Goal: Task Accomplishment & Management: Use online tool/utility

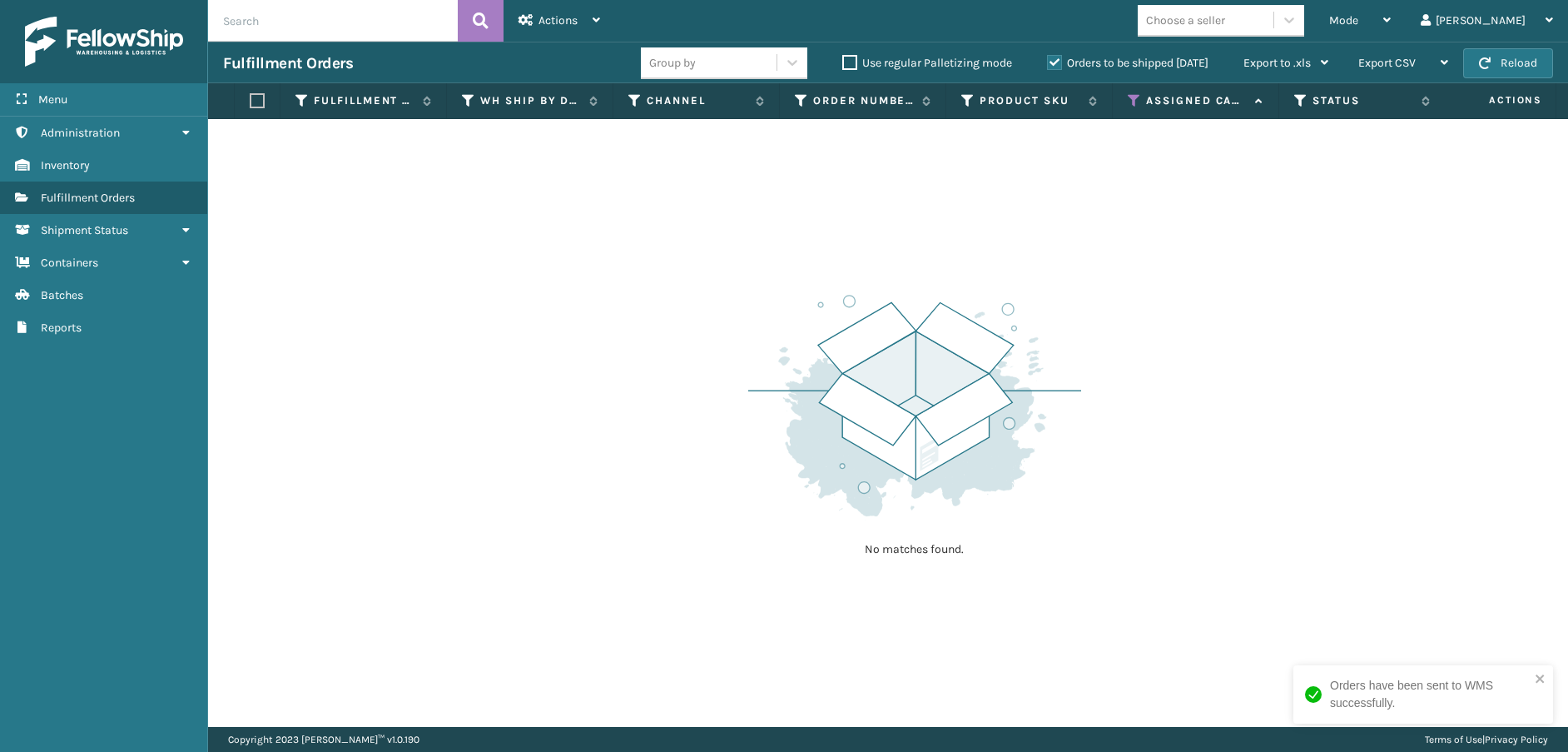
click at [1137, 97] on icon at bounding box center [1134, 101] width 13 height 15
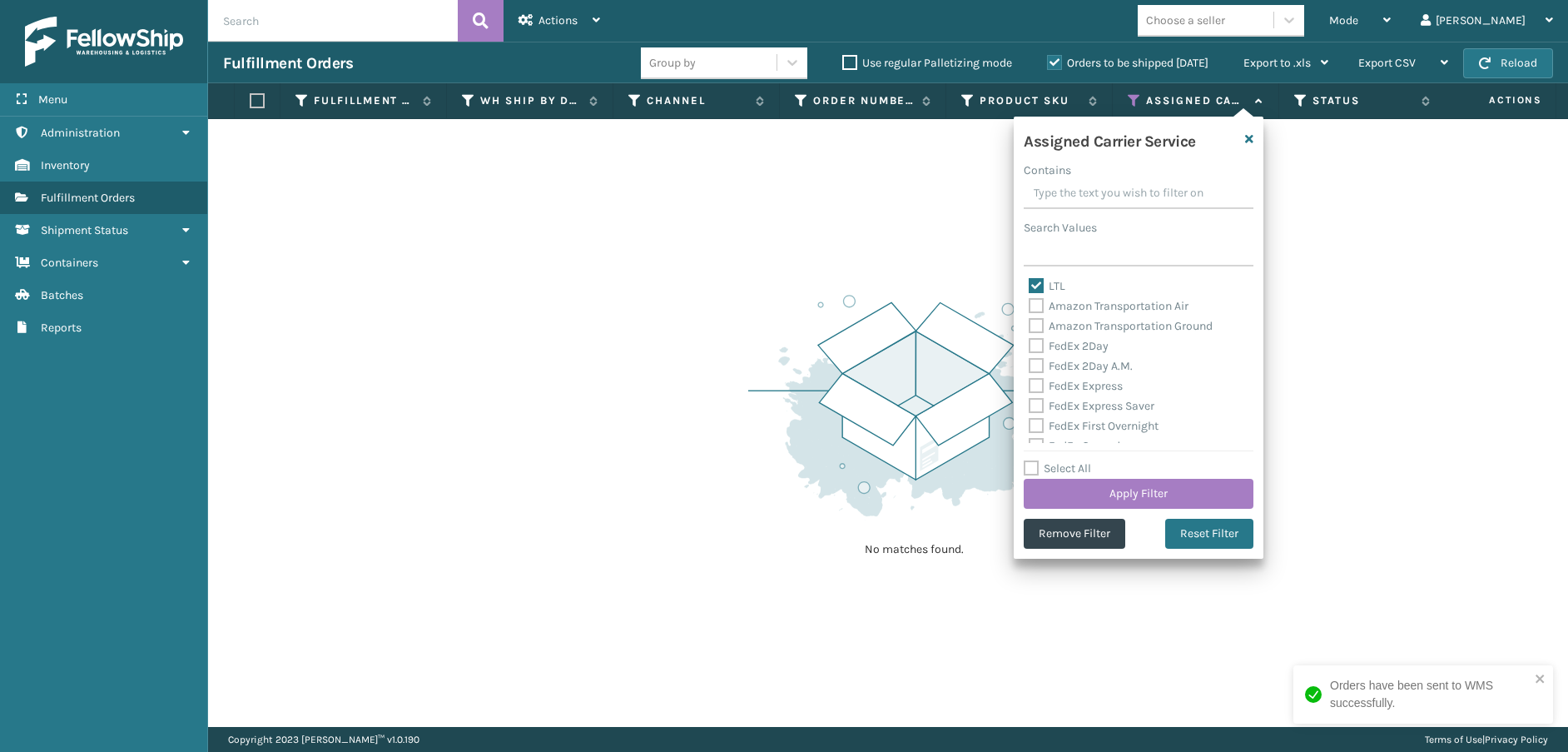
click at [1035, 286] on label "LTL" at bounding box center [1046, 286] width 37 height 14
click at [1029, 286] on input "LTL" at bounding box center [1028, 282] width 1 height 11
checkbox input "false"
click at [1035, 305] on label "Amazon Transportation Air" at bounding box center [1108, 306] width 160 height 14
click at [1029, 305] on input "Amazon Transportation Air" at bounding box center [1028, 302] width 1 height 11
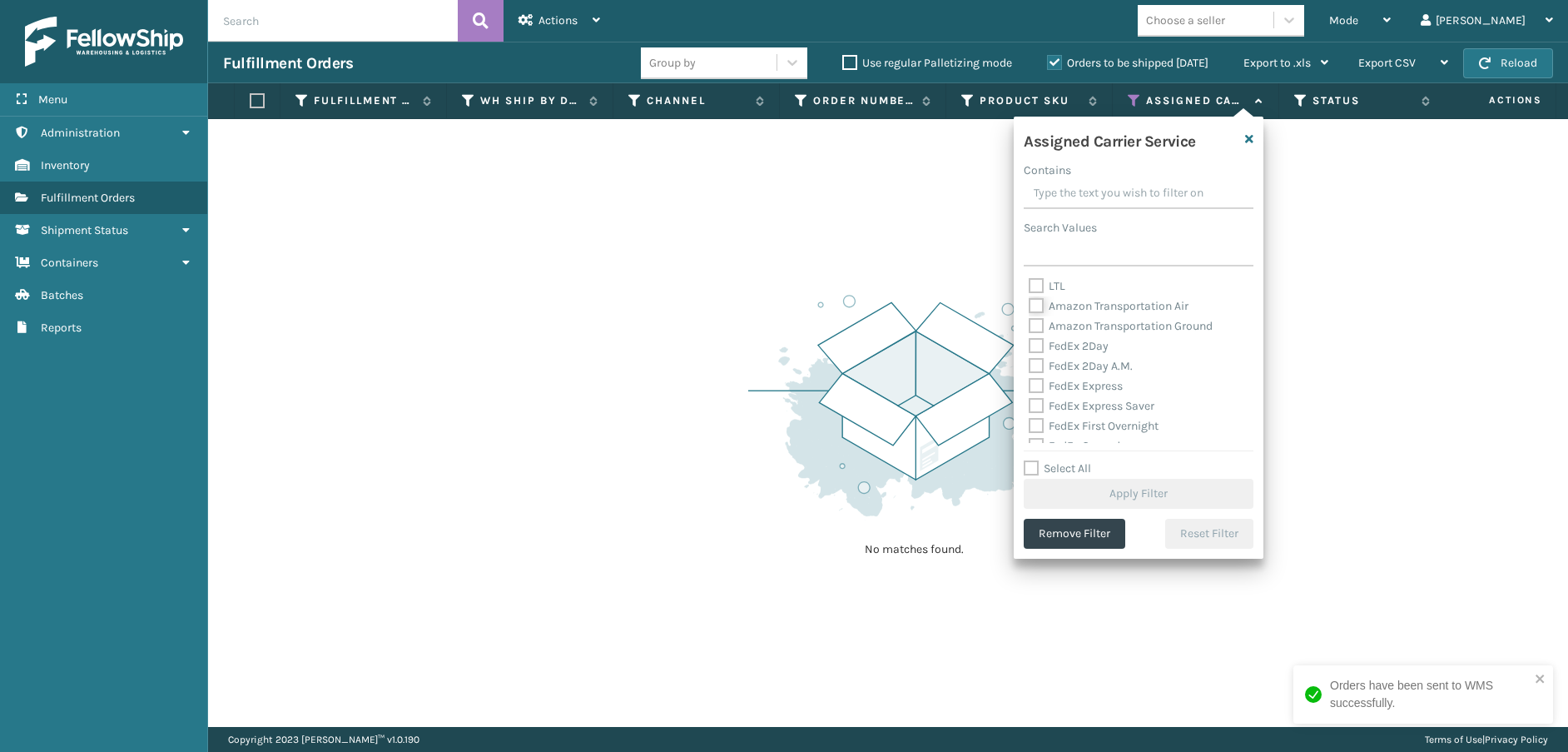
checkbox input "true"
click at [1036, 319] on label "Amazon Transportation Ground" at bounding box center [1120, 326] width 184 height 14
click at [1029, 319] on input "Amazon Transportation Ground" at bounding box center [1028, 322] width 1 height 11
checkbox input "true"
click at [1077, 493] on button "Apply Filter" at bounding box center [1139, 493] width 230 height 30
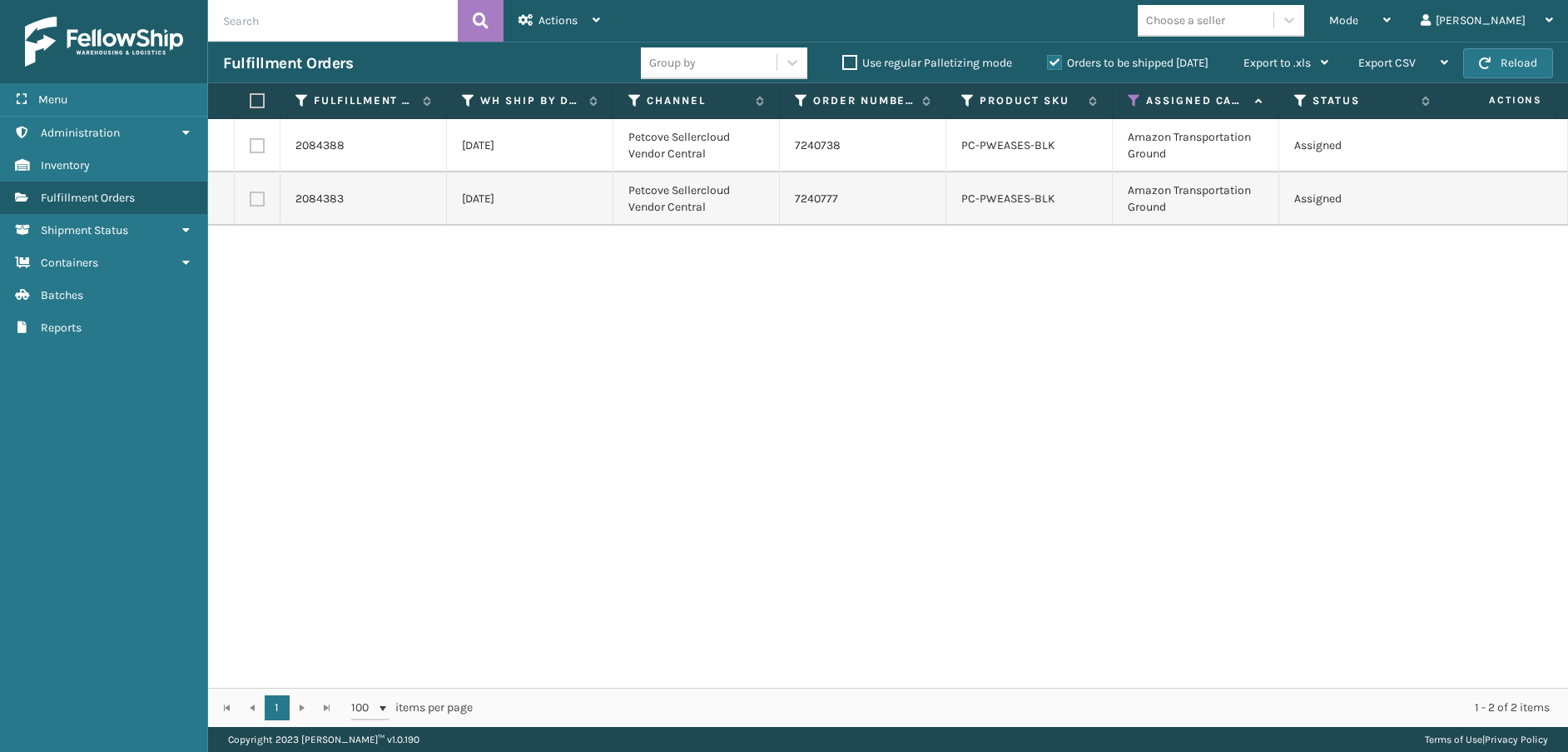
click at [255, 102] on label at bounding box center [254, 101] width 10 height 15
click at [251, 102] on input "checkbox" at bounding box center [250, 102] width 1 height 11
checkbox input "true"
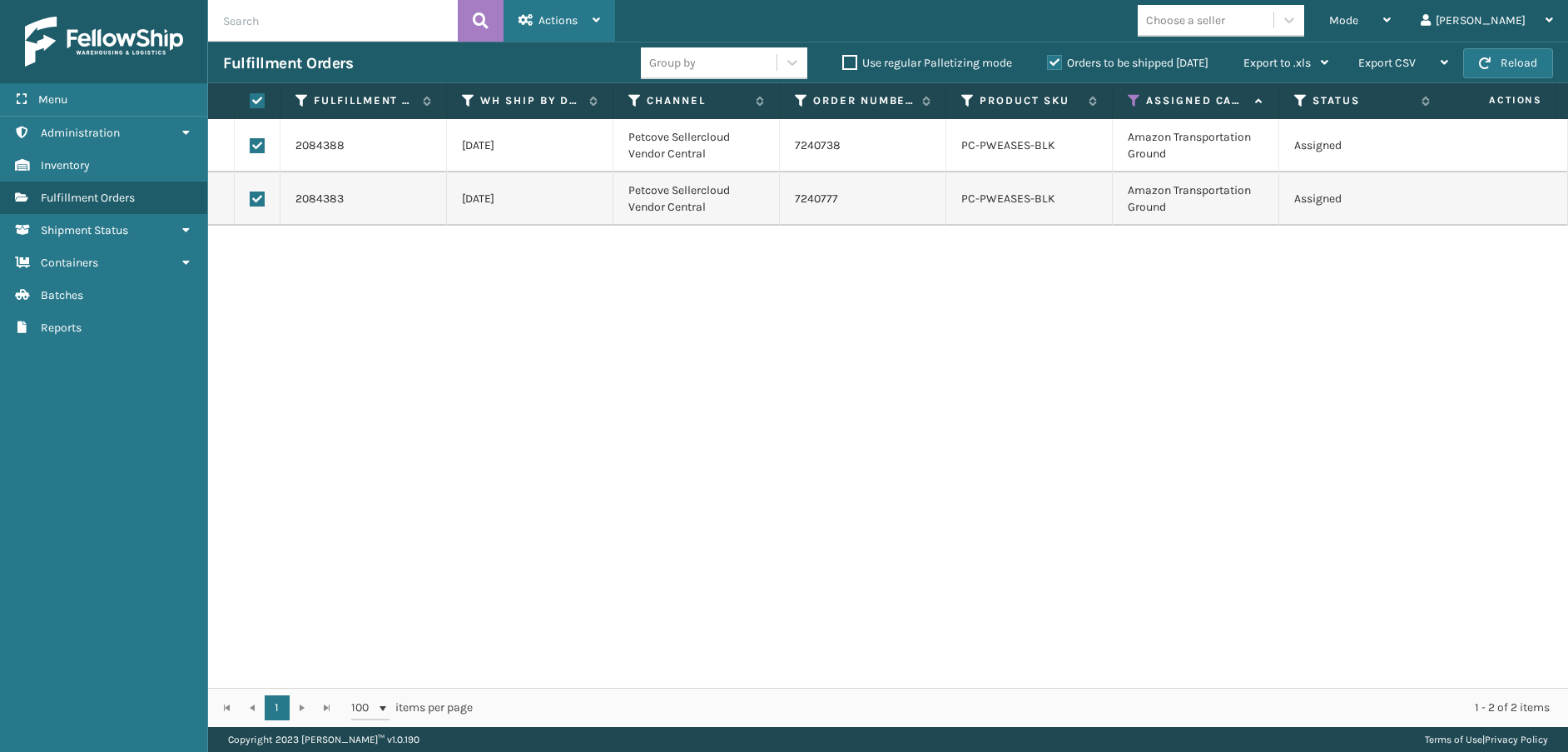
click at [546, 20] on span "Actions" at bounding box center [559, 21] width 40 height 14
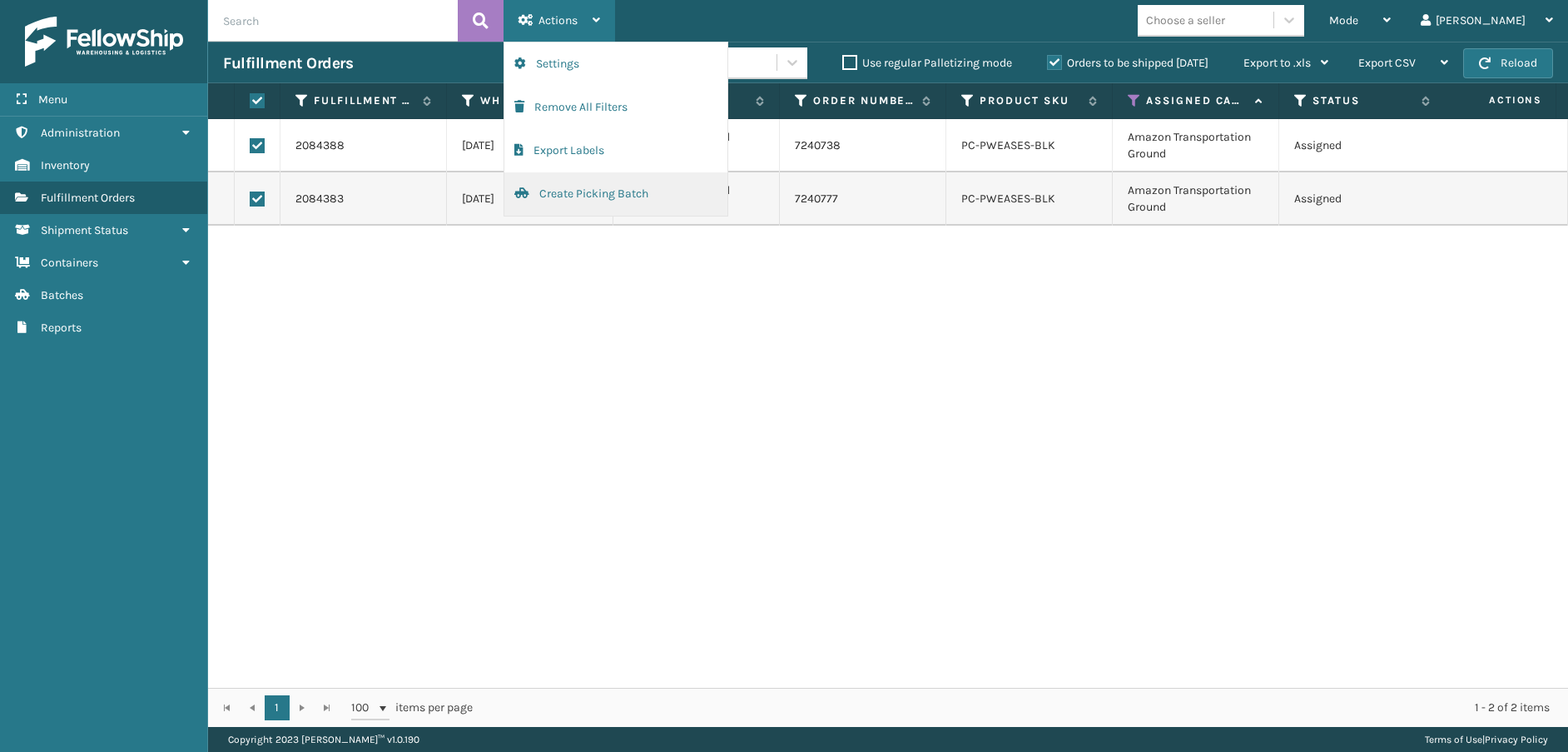
click at [576, 198] on button "Create Picking Batch" at bounding box center [616, 194] width 223 height 43
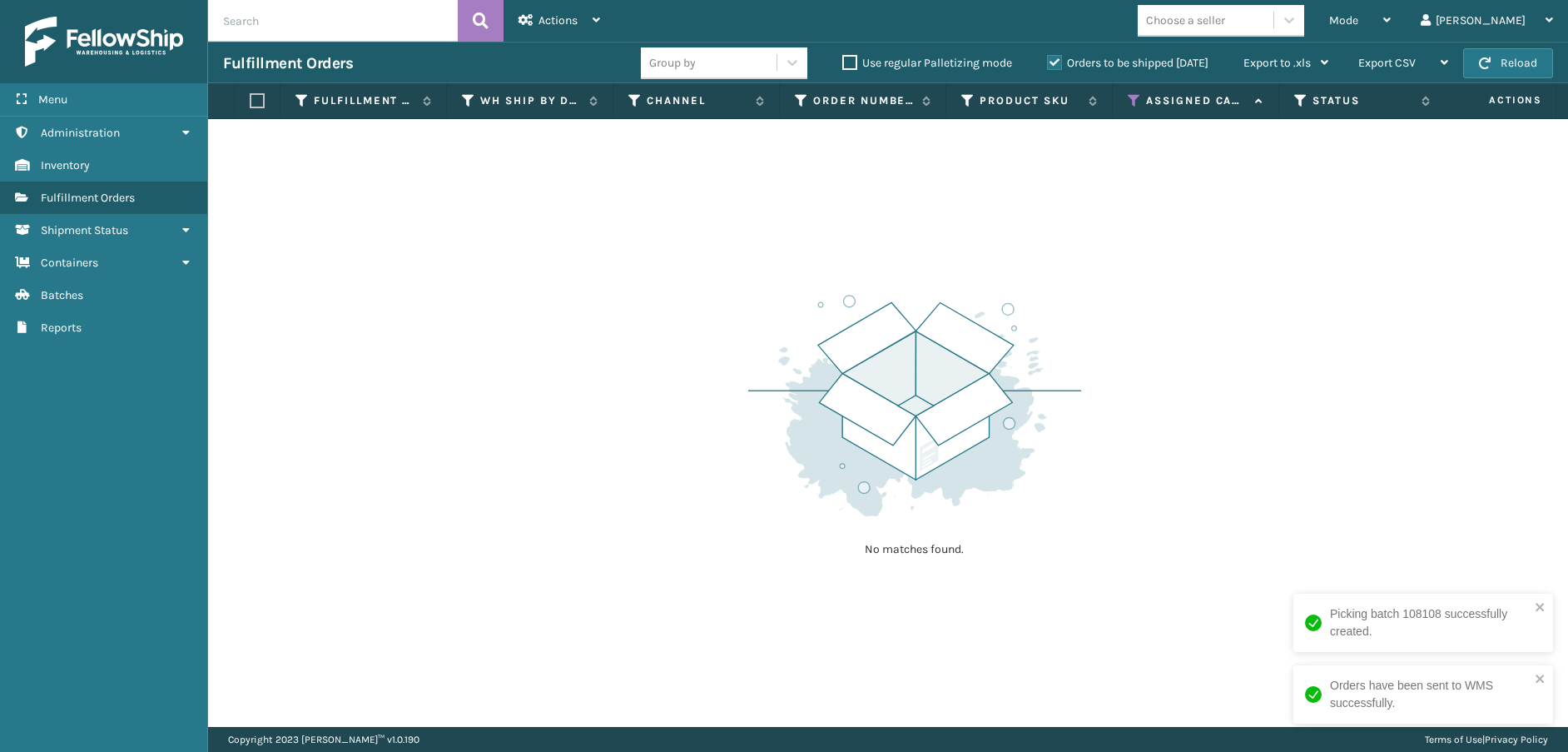
click at [1134, 96] on icon at bounding box center [1134, 101] width 13 height 15
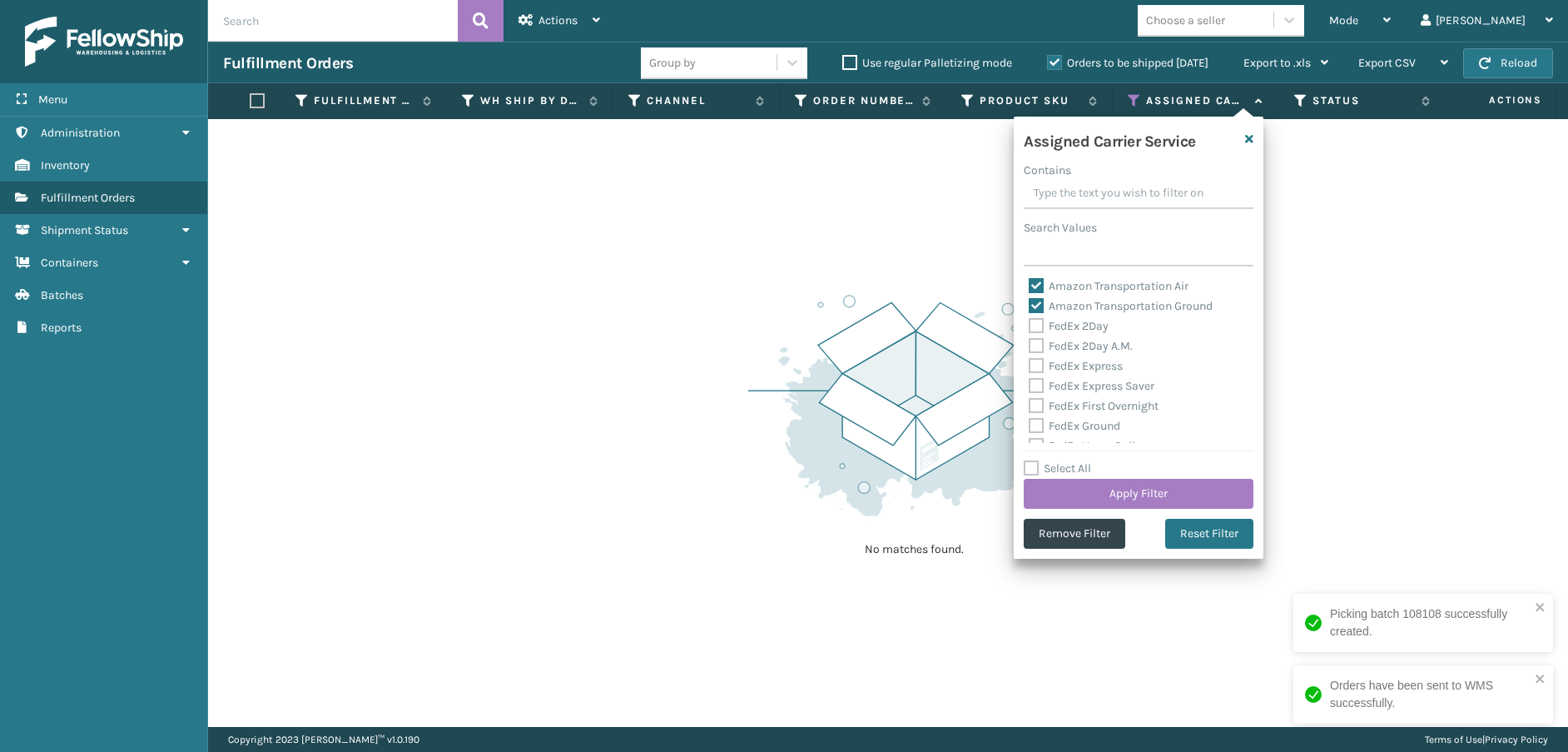
click at [1041, 284] on label "Amazon Transportation Air" at bounding box center [1108, 286] width 160 height 14
click at [1029, 284] on input "Amazon Transportation Air" at bounding box center [1028, 282] width 1 height 11
checkbox input "false"
click at [1038, 305] on label "Amazon Transportation Ground" at bounding box center [1120, 306] width 184 height 14
click at [1029, 305] on input "Amazon Transportation Ground" at bounding box center [1028, 302] width 1 height 11
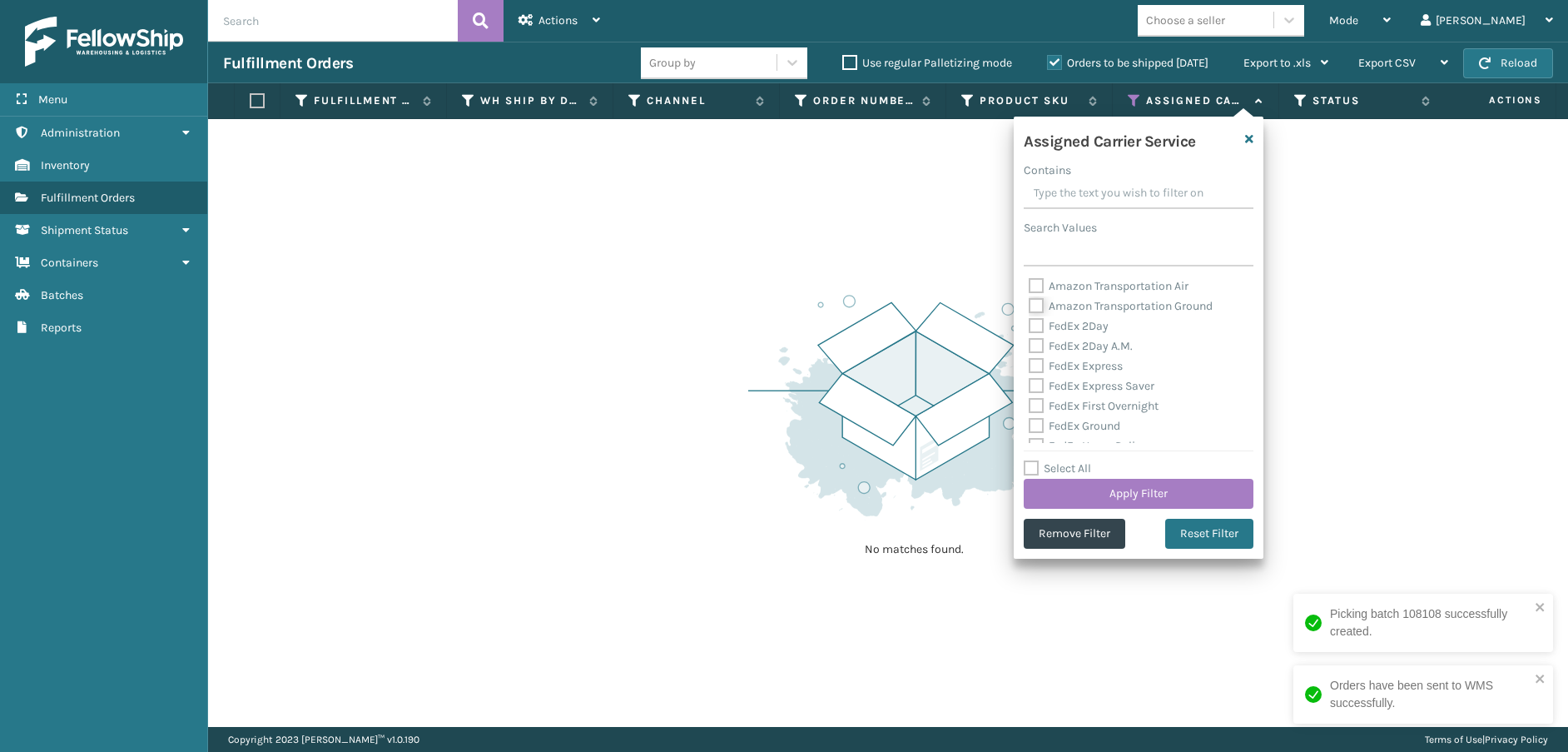
checkbox input "false"
click at [1041, 325] on label "FedEx 2Day" at bounding box center [1068, 326] width 80 height 14
click at [1029, 325] on input "FedEx 2Day" at bounding box center [1028, 322] width 1 height 11
checkbox input "true"
click at [1031, 343] on label "FedEx 2Day A.M." at bounding box center [1080, 346] width 104 height 14
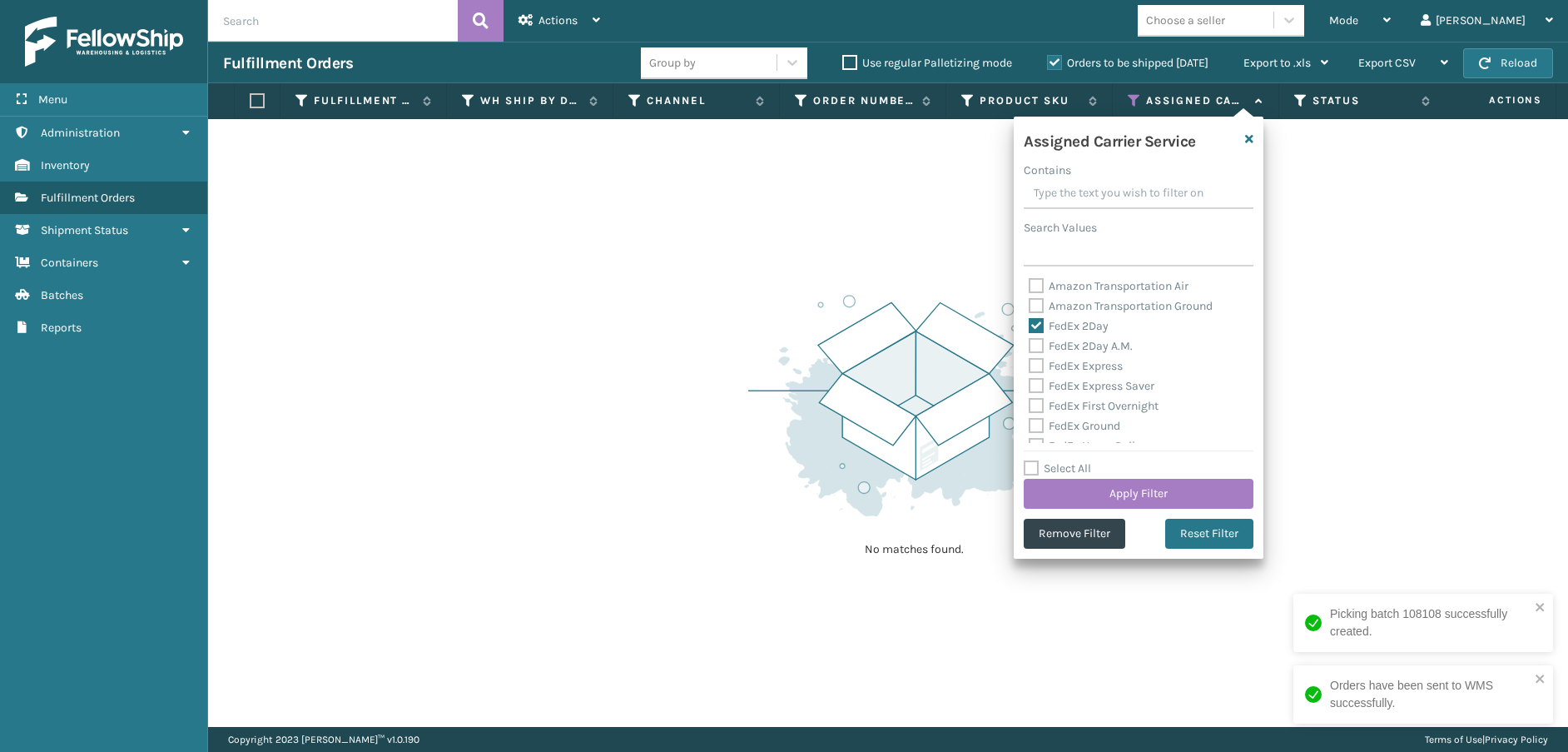
click at [1029, 343] on input "FedEx 2Day A.M." at bounding box center [1028, 341] width 1 height 11
checkbox input "true"
click at [1035, 368] on label "FedEx Express" at bounding box center [1075, 366] width 94 height 14
click at [1029, 367] on input "FedEx Express" at bounding box center [1028, 362] width 1 height 11
checkbox input "true"
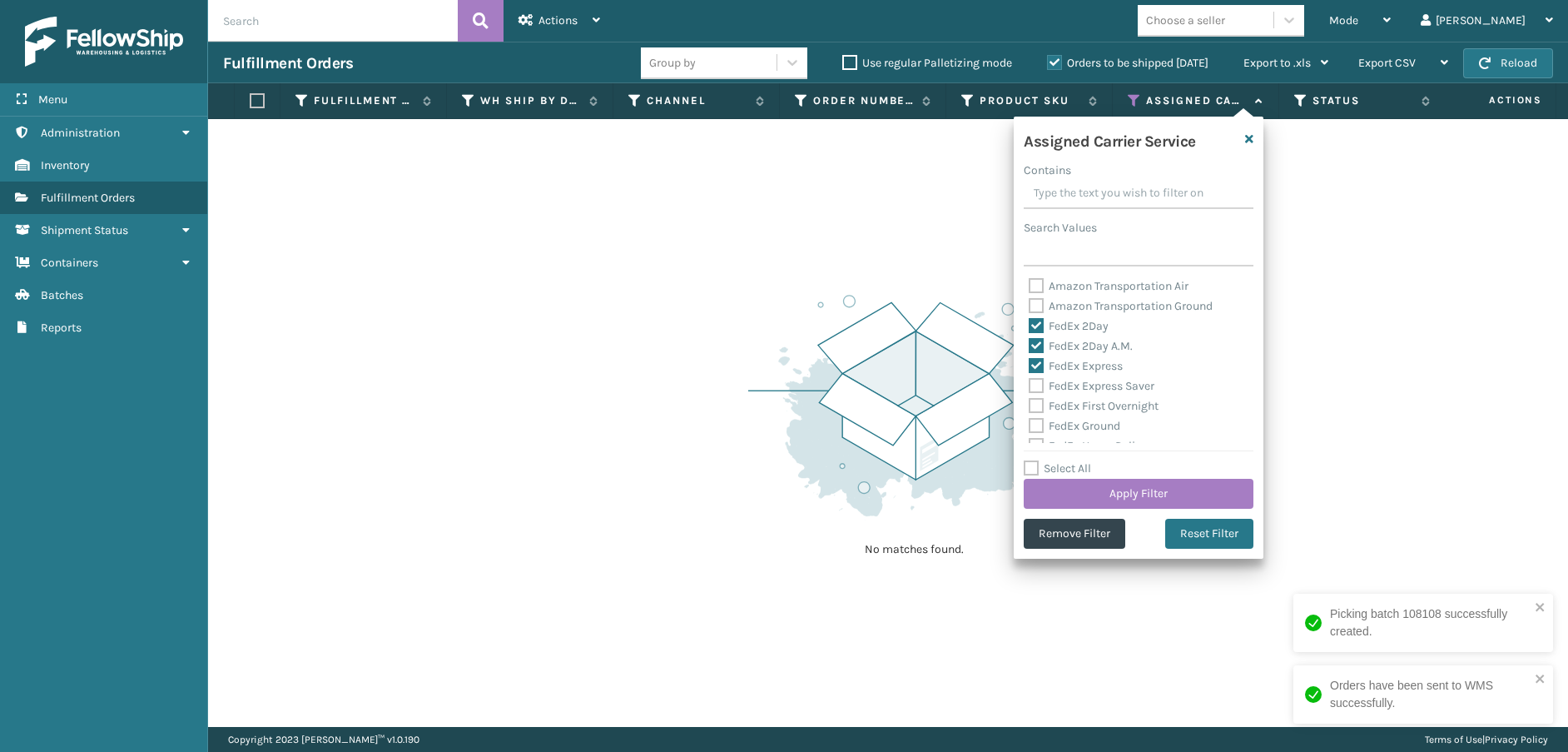
click at [1035, 388] on label "FedEx Express Saver" at bounding box center [1091, 386] width 126 height 14
click at [1029, 387] on input "FedEx Express Saver" at bounding box center [1028, 382] width 1 height 11
checkbox input "true"
click at [1038, 407] on label "FedEx First Overnight" at bounding box center [1093, 406] width 130 height 14
click at [1029, 407] on input "FedEx First Overnight" at bounding box center [1028, 402] width 1 height 11
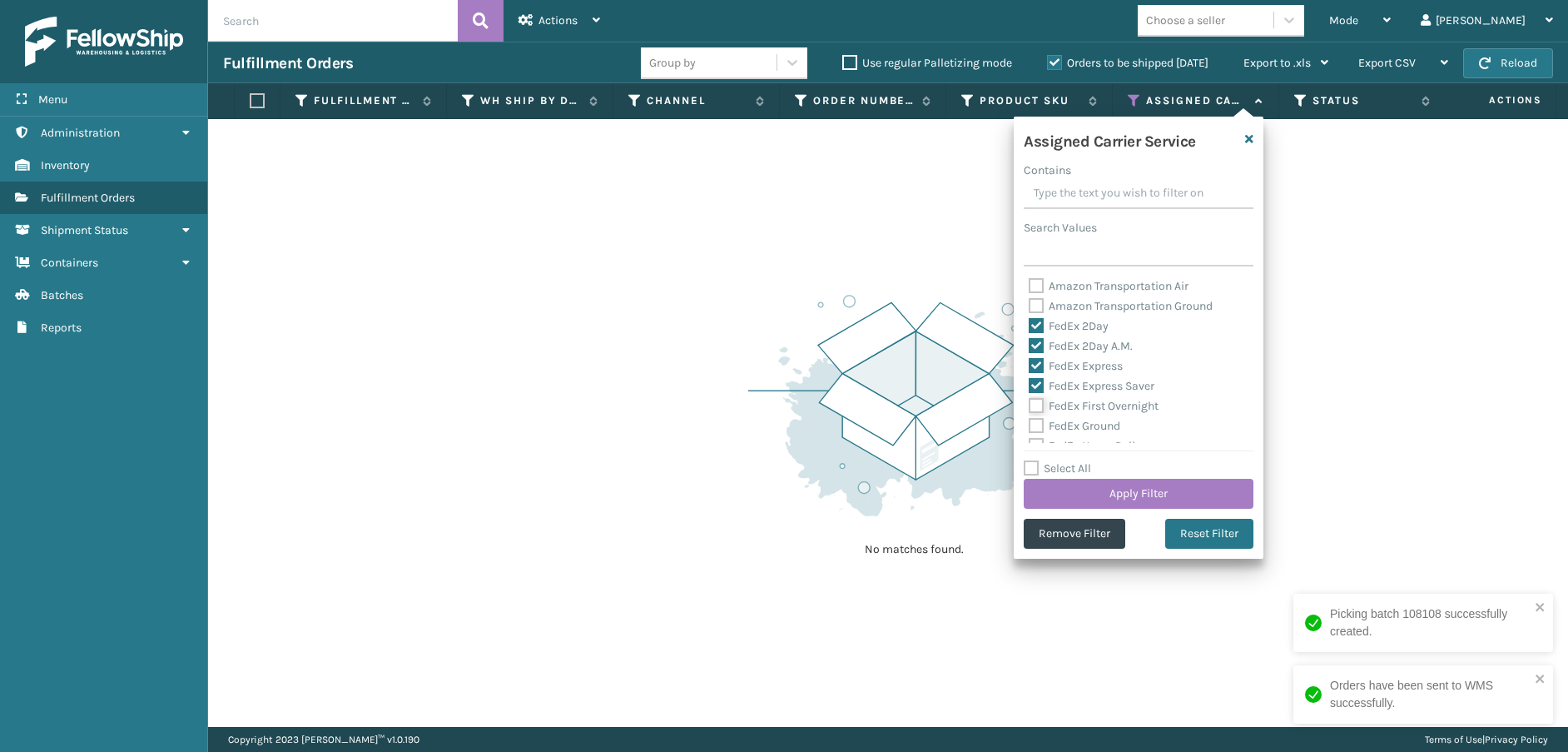
checkbox input "true"
click at [1037, 424] on label "FedEx Ground" at bounding box center [1074, 426] width 92 height 14
click at [1029, 424] on input "FedEx Ground" at bounding box center [1028, 421] width 1 height 11
checkbox input "true"
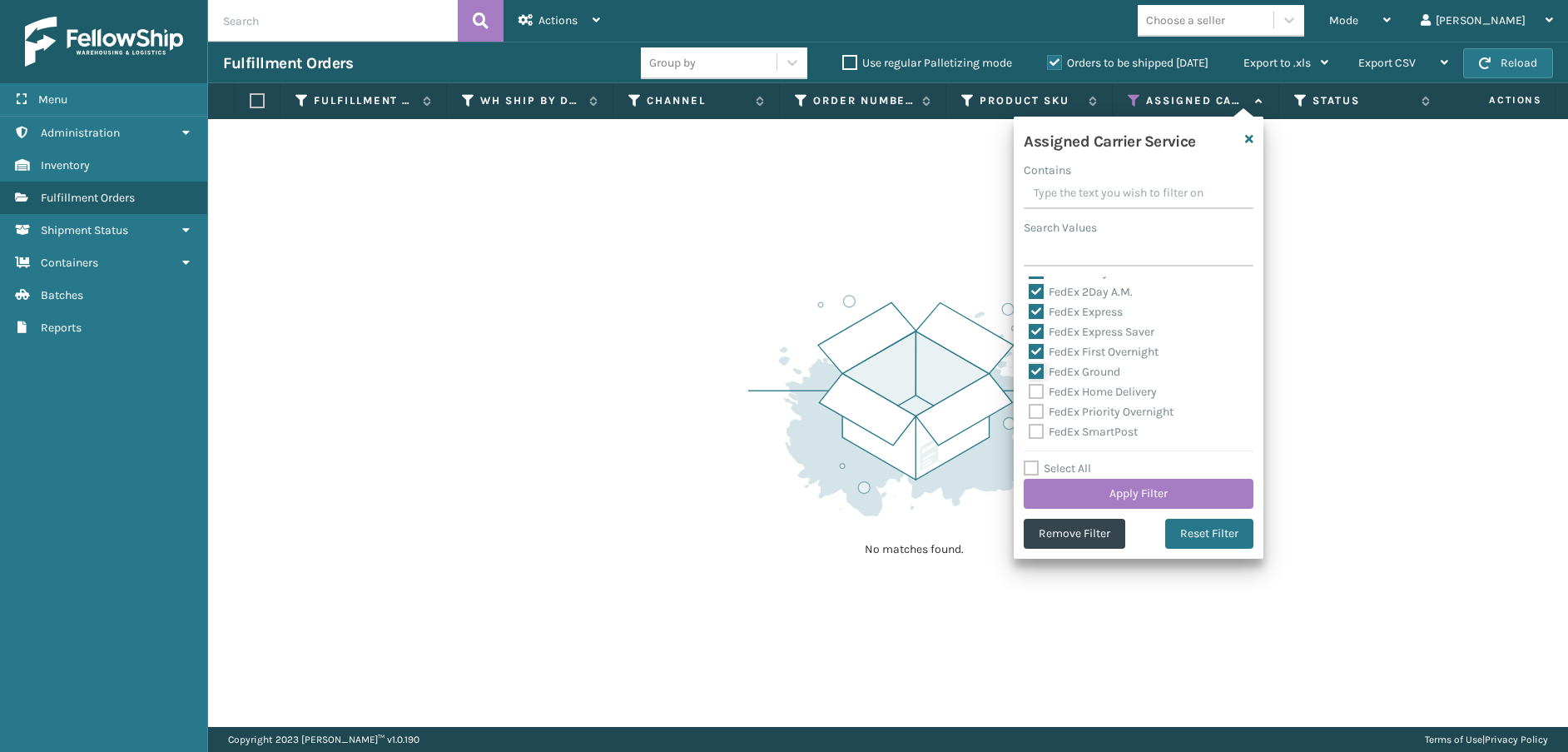
scroll to position [84, 0]
click at [1037, 361] on label "FedEx Home Delivery" at bounding box center [1092, 363] width 128 height 14
click at [1029, 361] on input "FedEx Home Delivery" at bounding box center [1028, 358] width 1 height 11
checkbox input "true"
click at [1036, 381] on label "FedEx Priority Overnight" at bounding box center [1100, 383] width 145 height 14
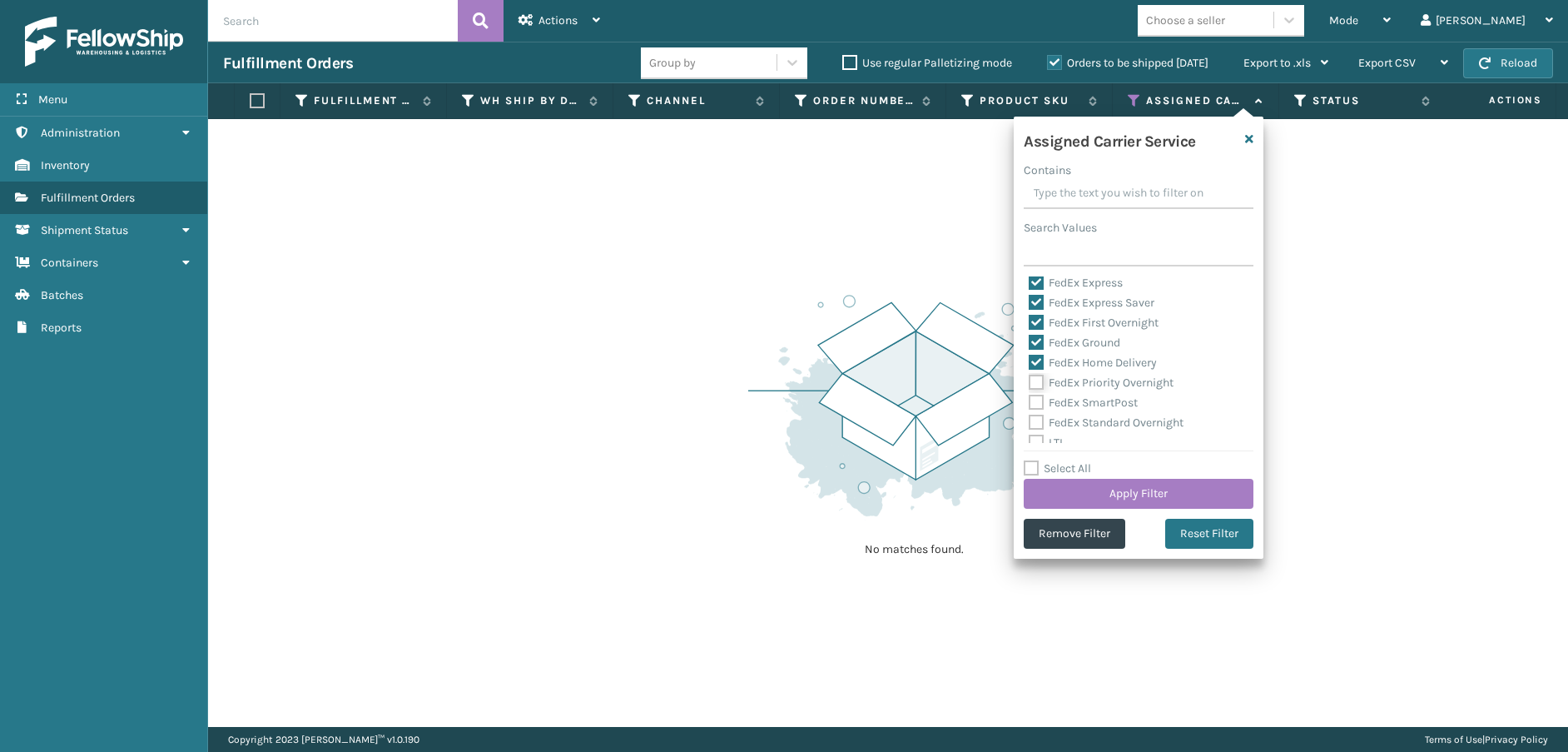
click at [1029, 381] on input "FedEx Priority Overnight" at bounding box center [1028, 378] width 1 height 11
checkbox input "true"
click at [1035, 404] on label "FedEx SmartPost" at bounding box center [1082, 403] width 109 height 14
click at [1029, 403] on input "FedEx SmartPost" at bounding box center [1028, 398] width 1 height 11
checkbox input "true"
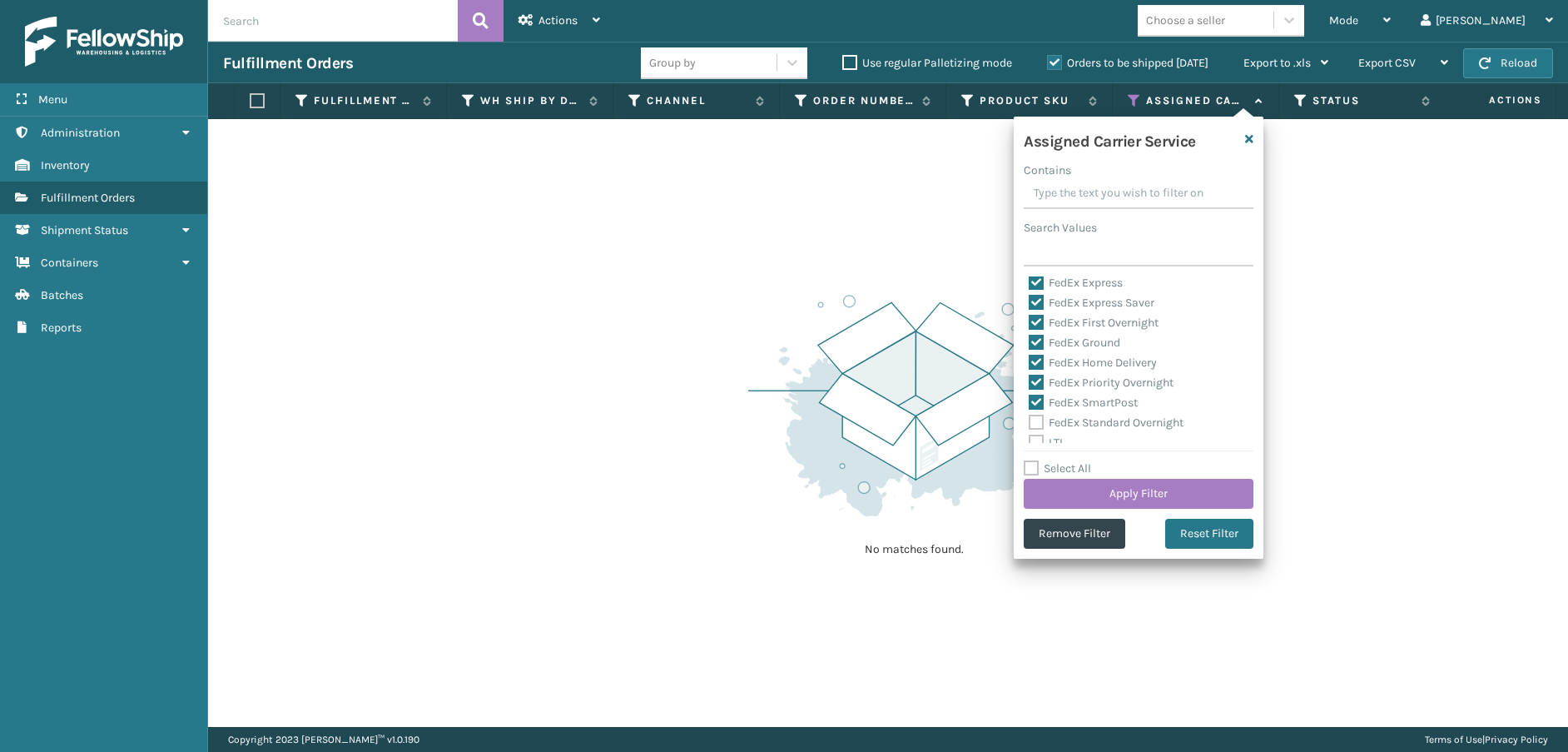
click at [1035, 422] on label "FedEx Standard Overnight" at bounding box center [1106, 422] width 154 height 14
click at [1029, 422] on input "FedEx Standard Overnight" at bounding box center [1028, 419] width 1 height 11
checkbox input "true"
click at [1108, 485] on button "Apply Filter" at bounding box center [1139, 493] width 230 height 30
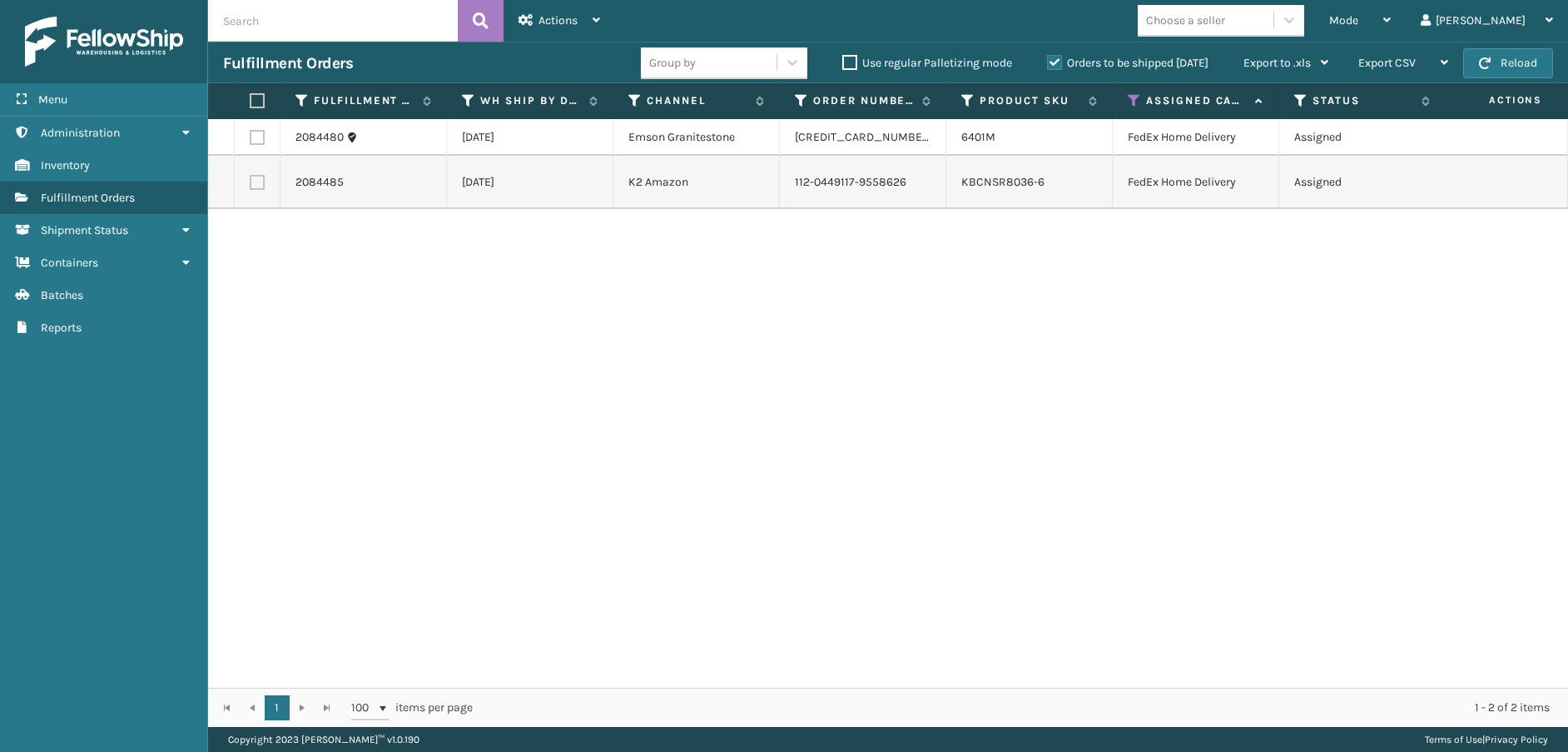
click at [253, 96] on label at bounding box center [254, 101] width 10 height 15
click at [251, 96] on input "checkbox" at bounding box center [250, 102] width 1 height 11
checkbox input "true"
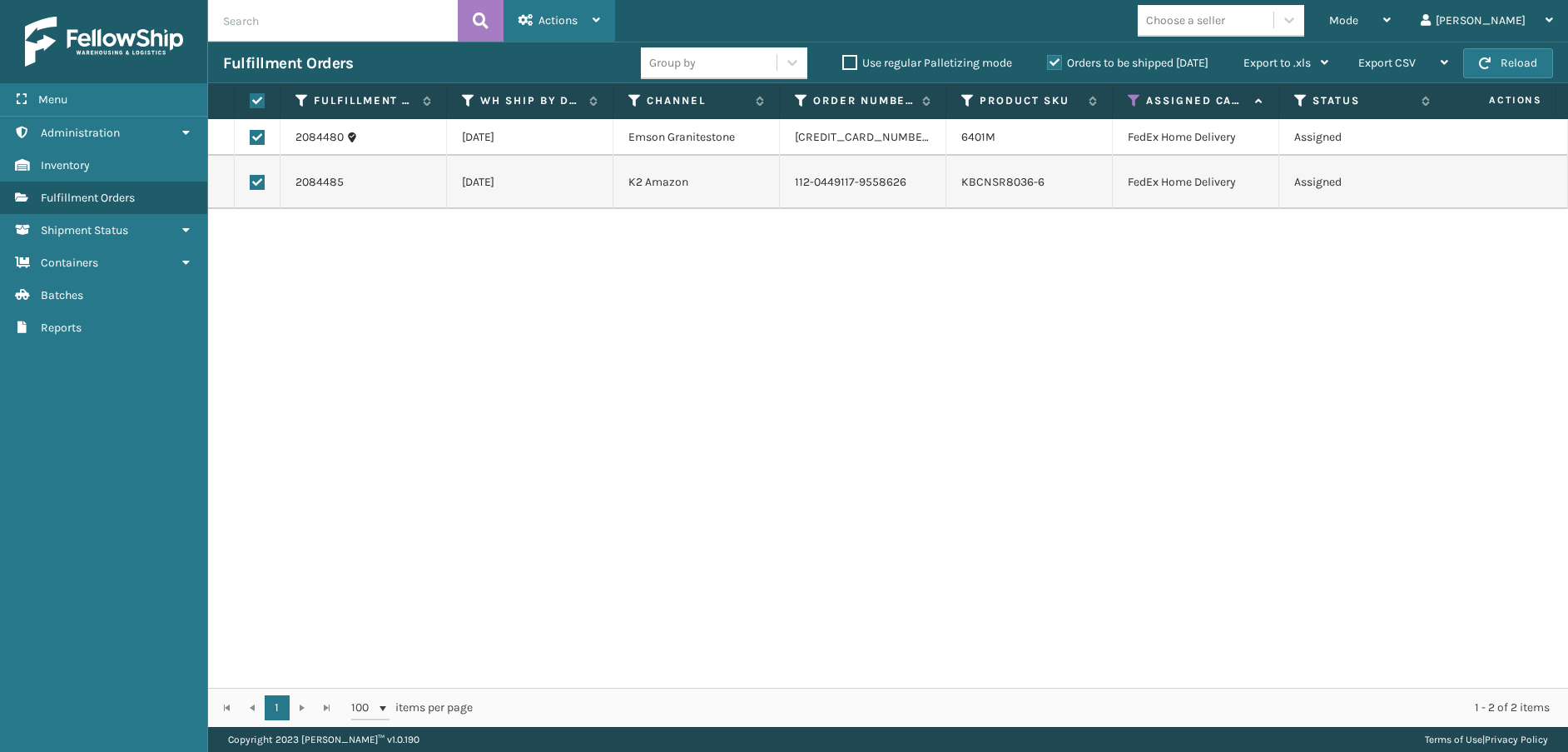
click at [551, 18] on span "Actions" at bounding box center [559, 21] width 40 height 14
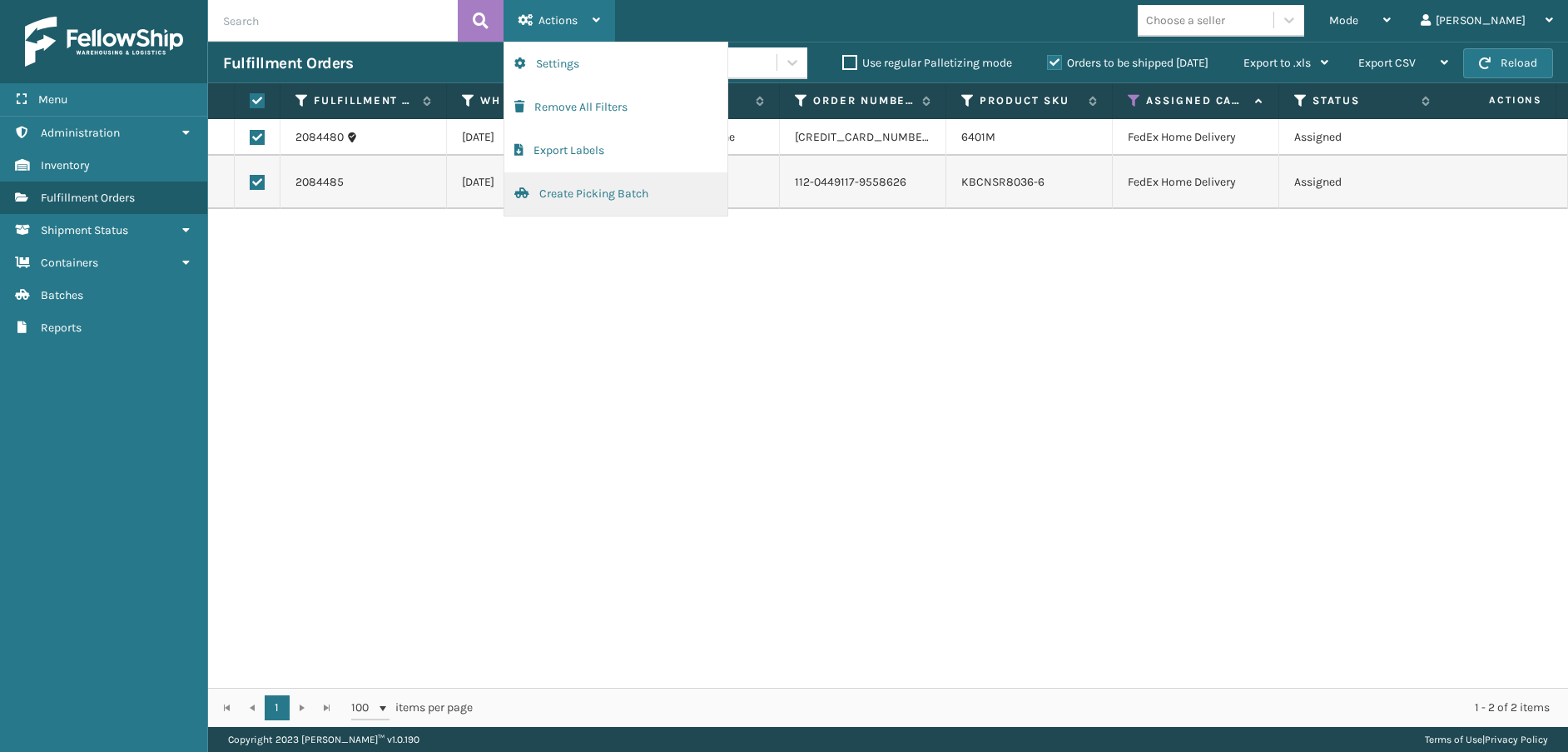
click at [591, 200] on button "Create Picking Batch" at bounding box center [616, 194] width 223 height 43
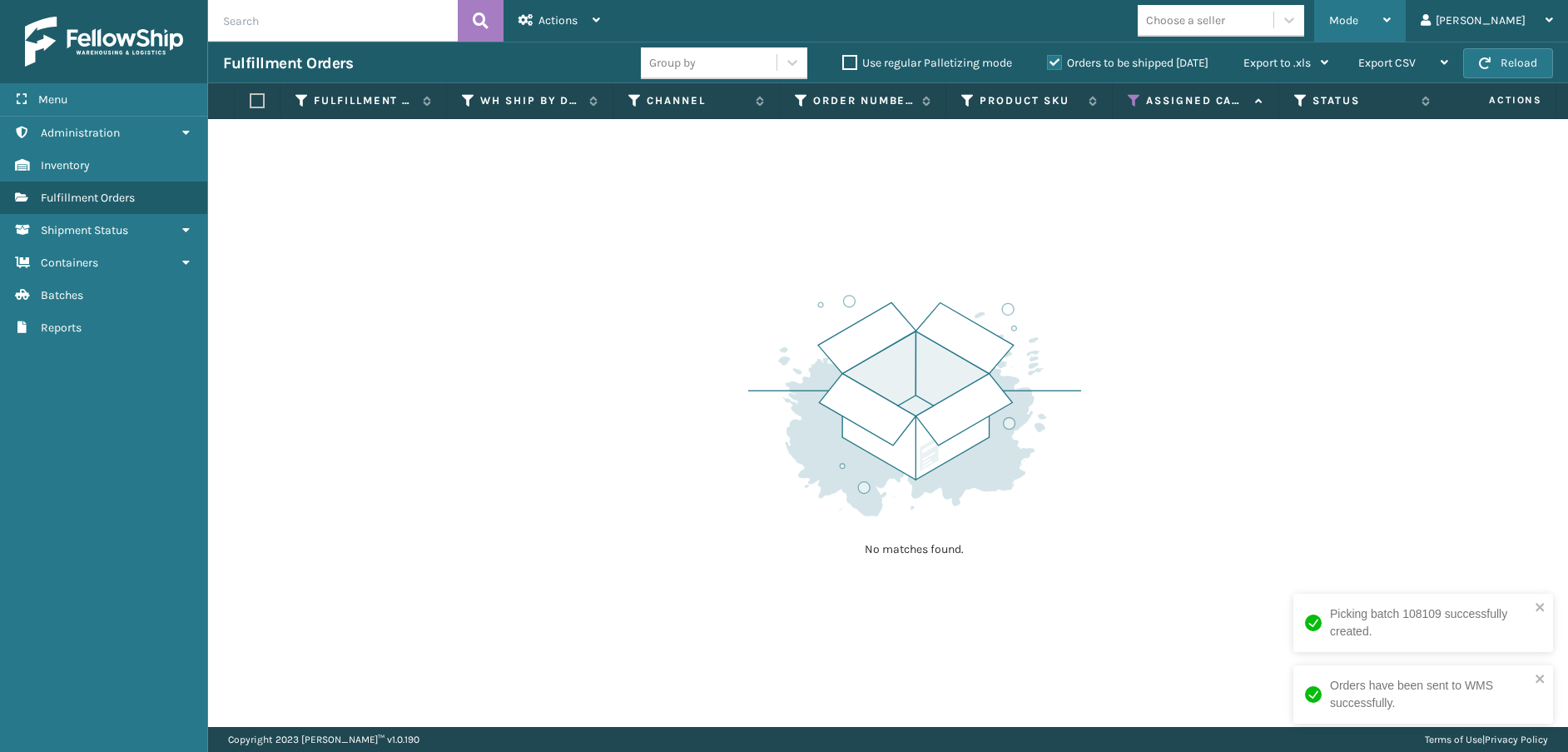
click at [1390, 18] on div "Mode" at bounding box center [1360, 21] width 62 height 41
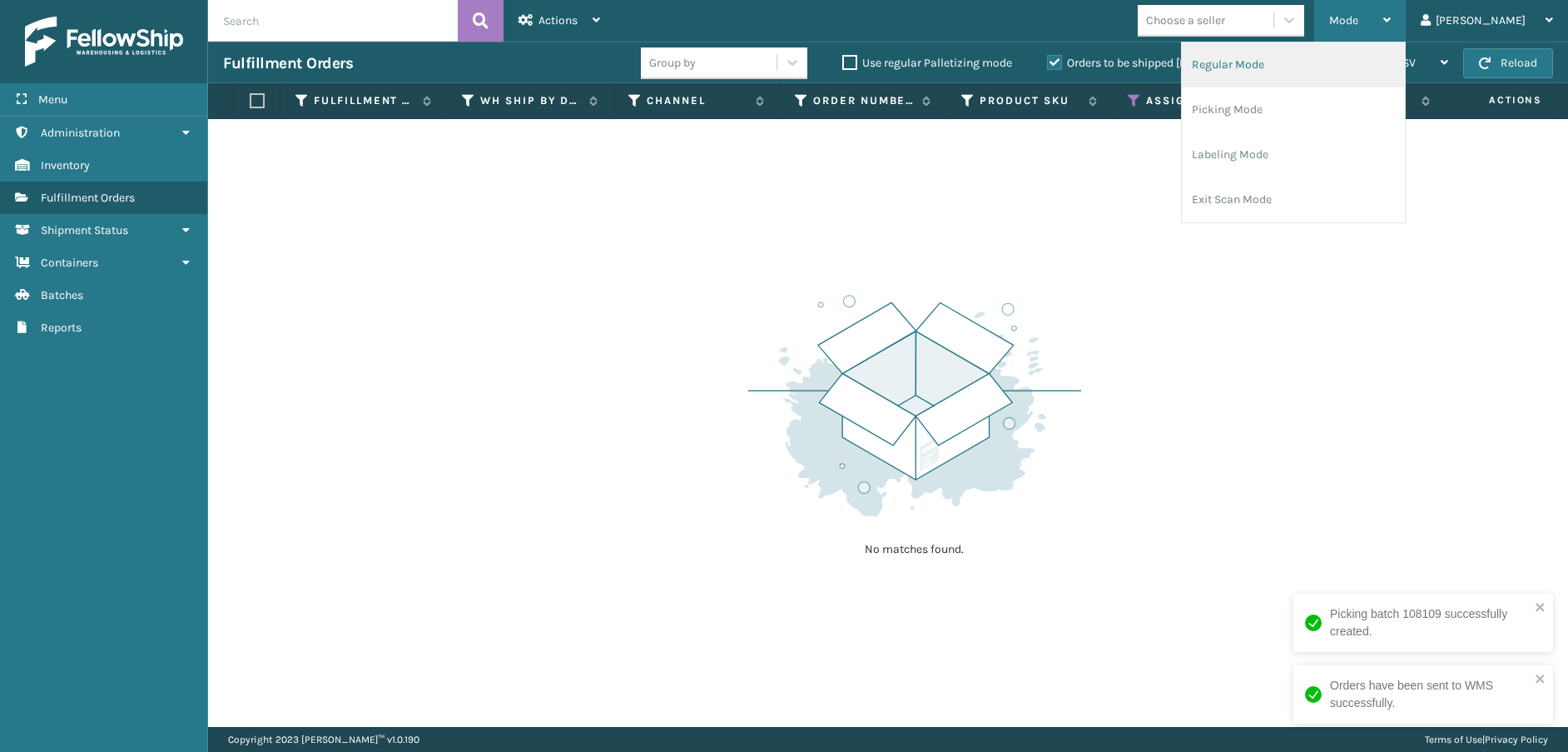
click at [1381, 58] on li "Regular Mode" at bounding box center [1293, 65] width 223 height 45
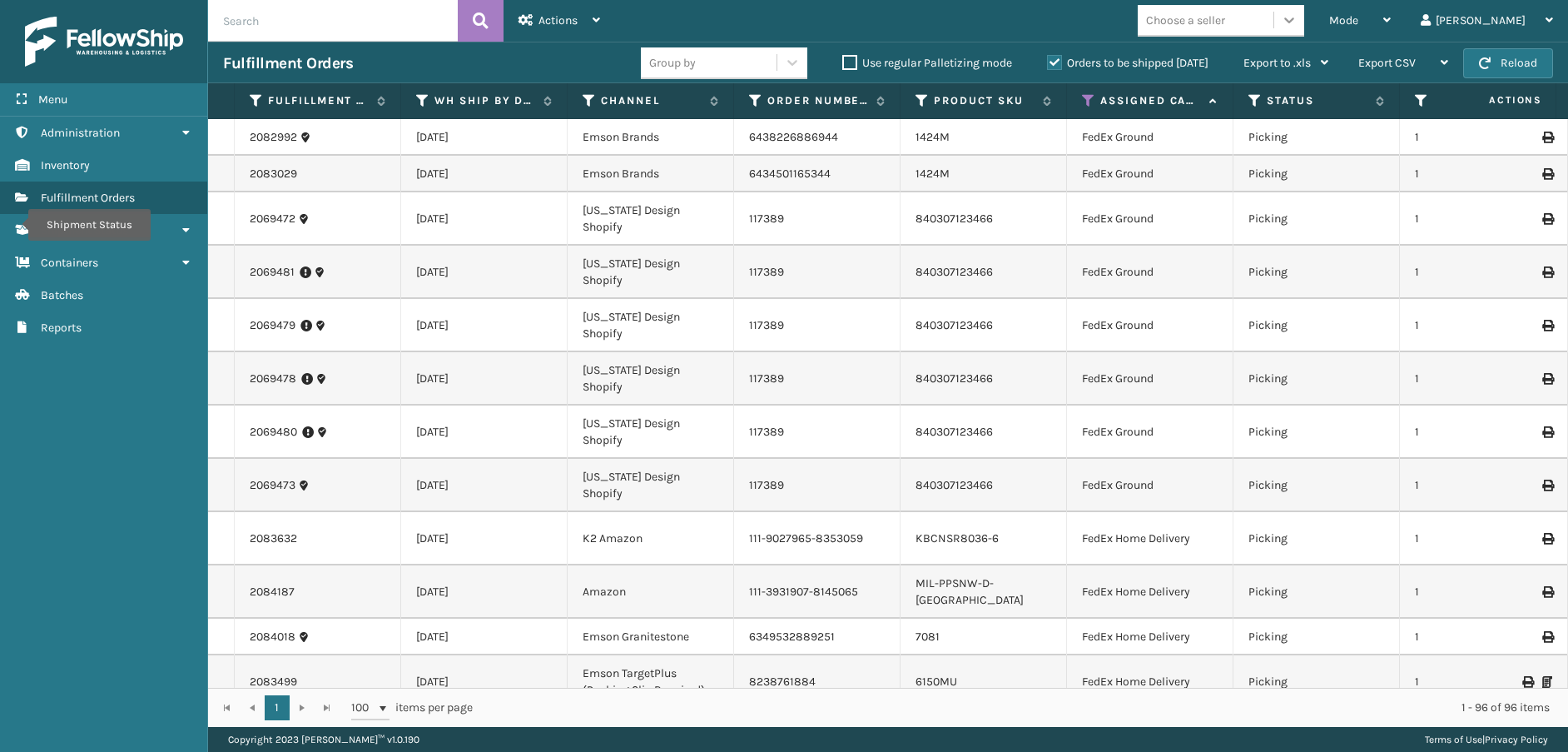
click at [1298, 26] on icon at bounding box center [1289, 20] width 17 height 17
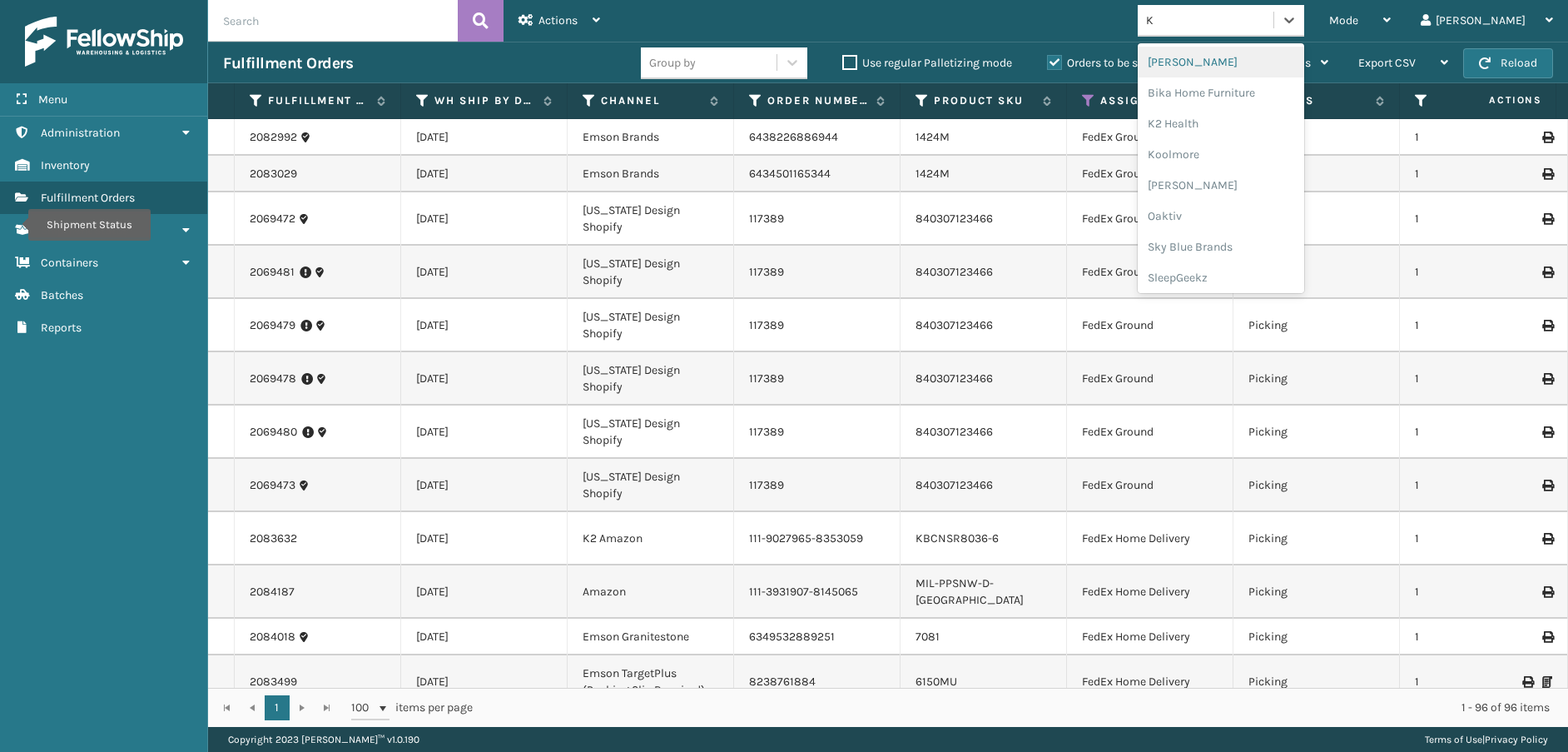
type input "K2"
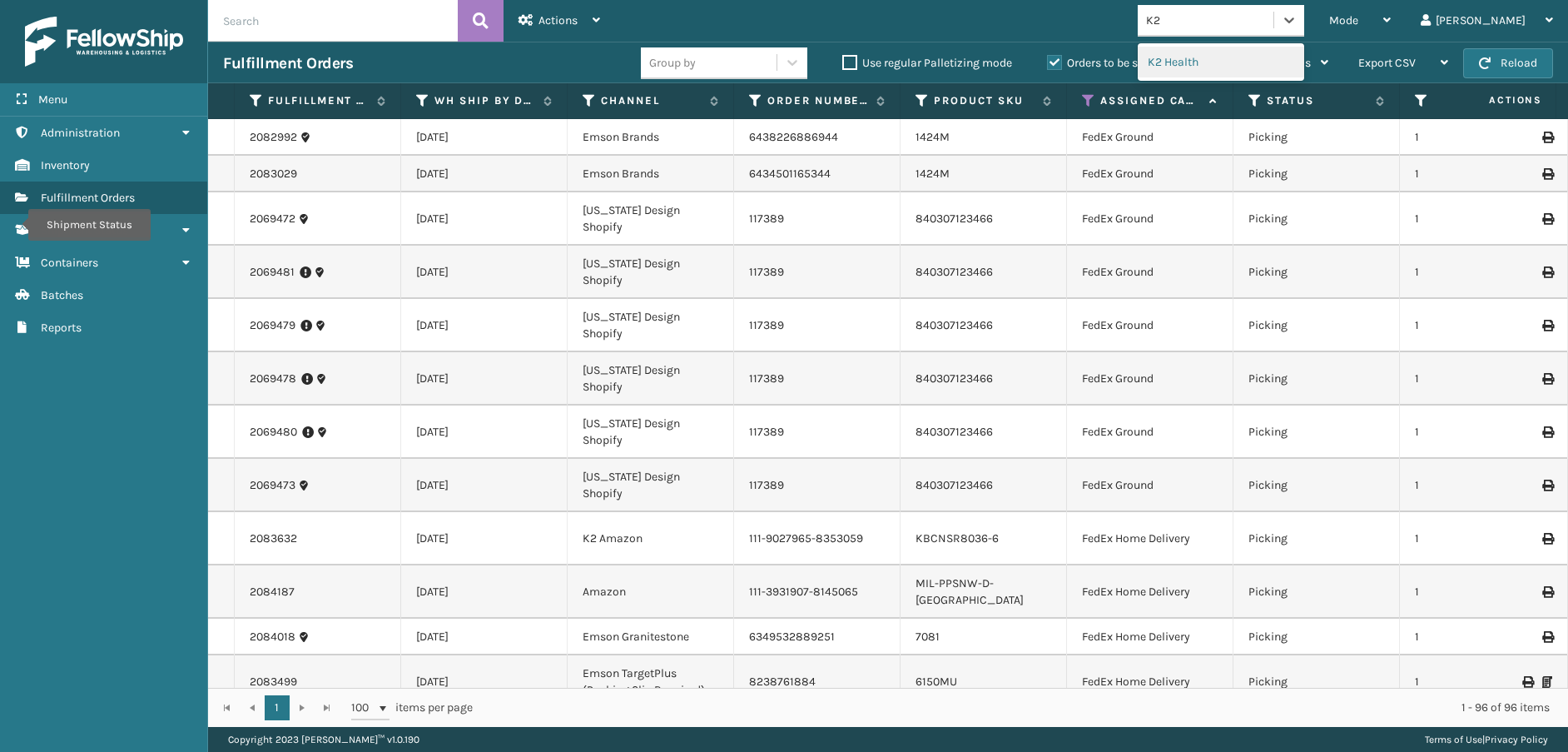
click at [1286, 55] on div "K2 Health" at bounding box center [1220, 62] width 166 height 31
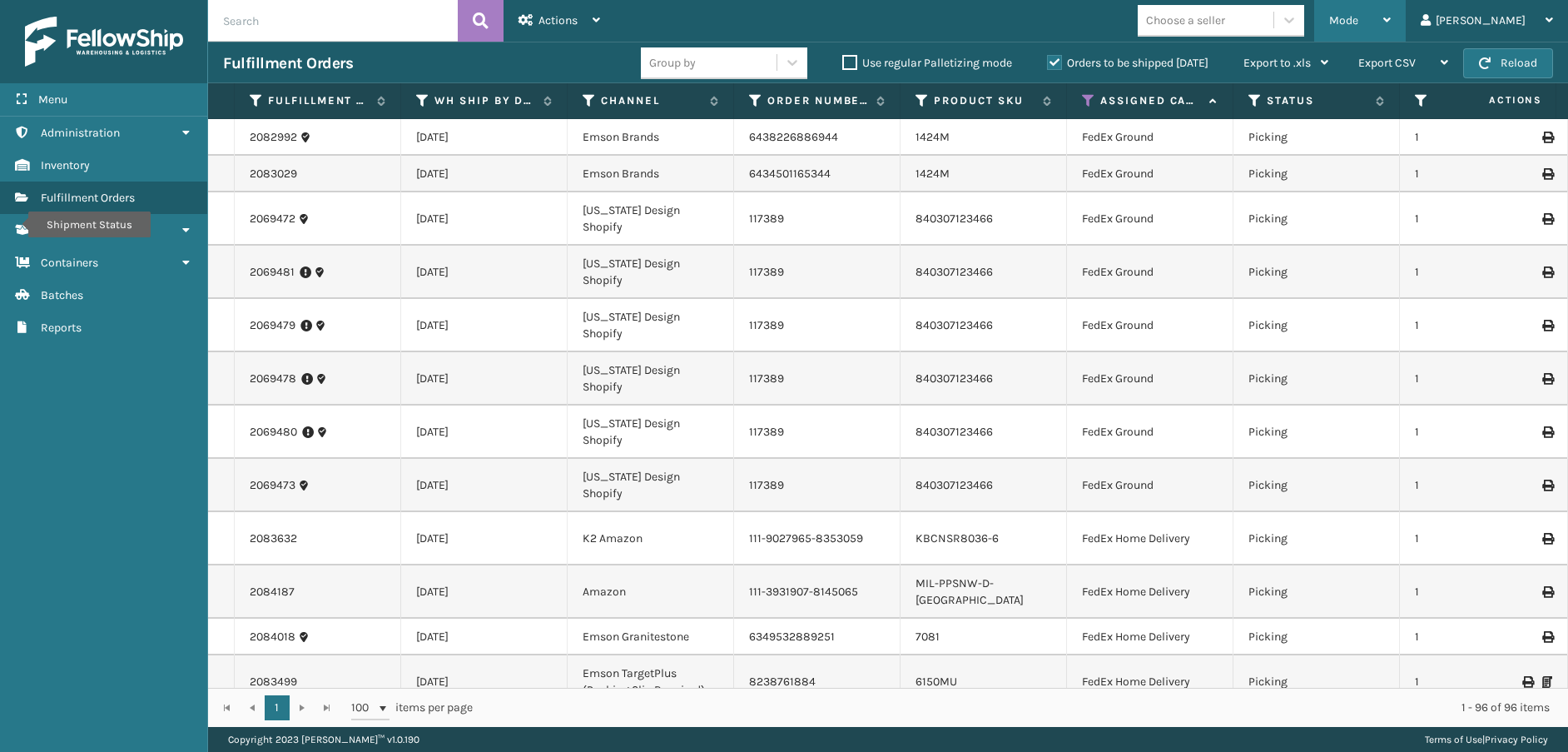
click at [1390, 22] on div "Mode" at bounding box center [1360, 21] width 62 height 41
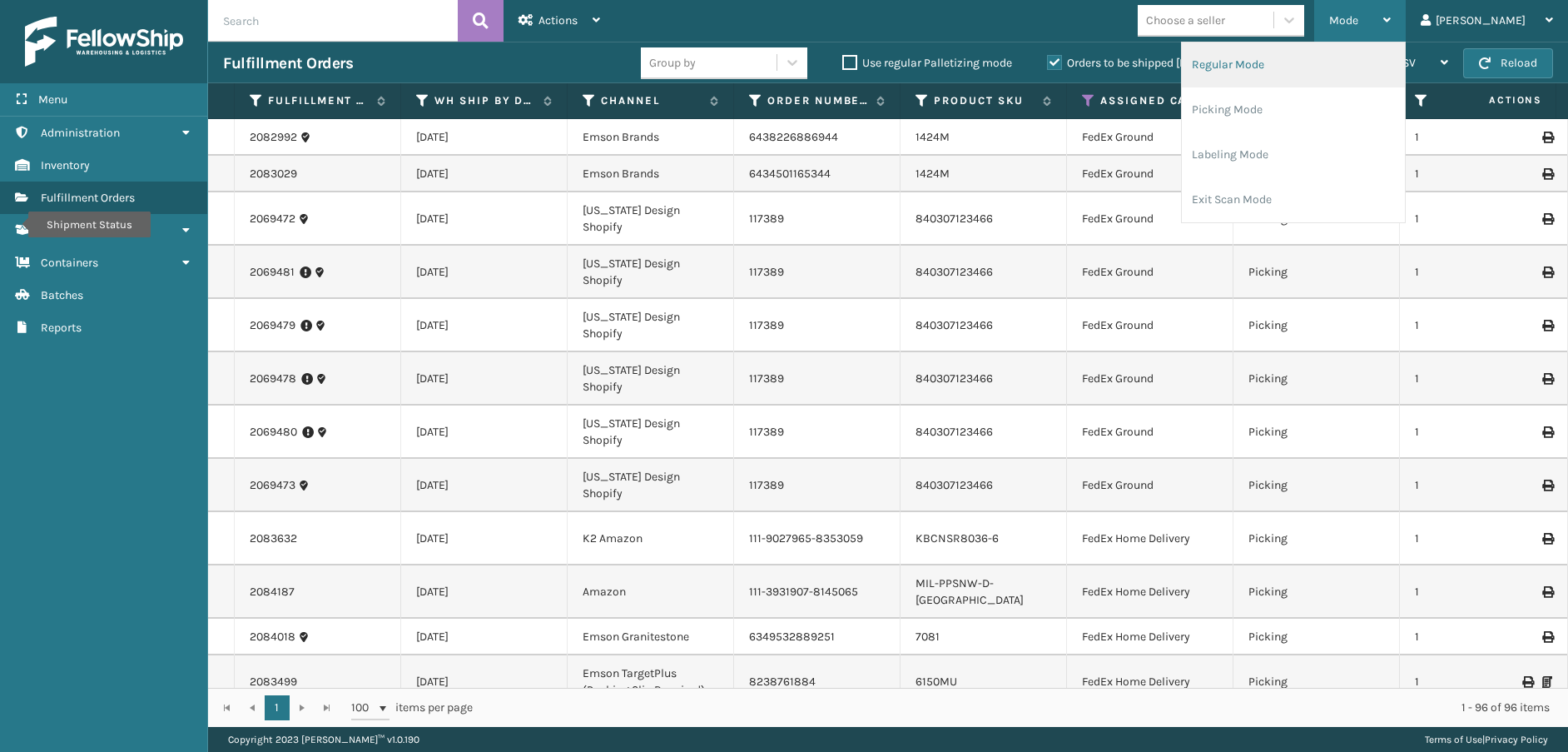
click at [1379, 61] on li "Regular Mode" at bounding box center [1293, 65] width 223 height 45
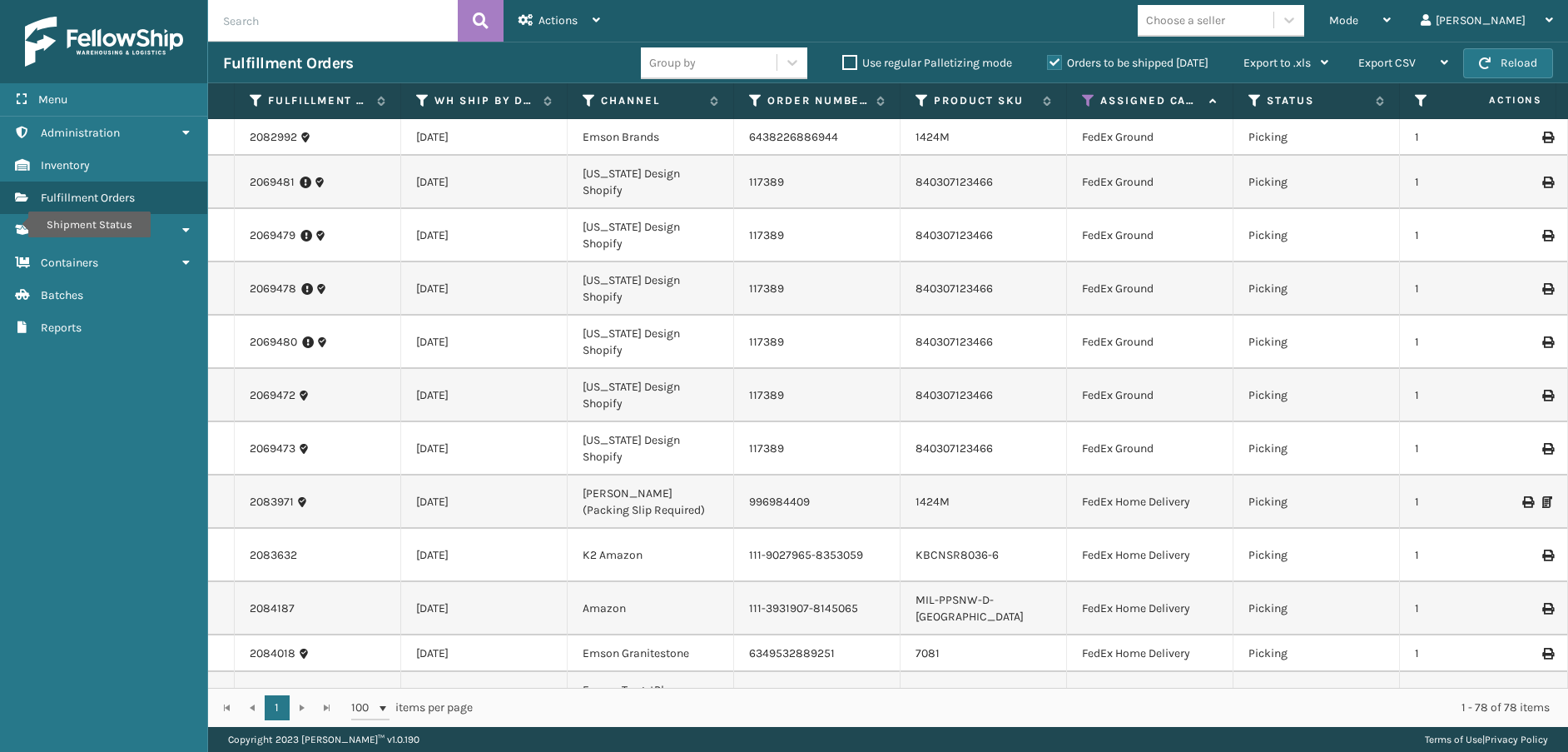
click at [1092, 96] on icon at bounding box center [1088, 101] width 13 height 15
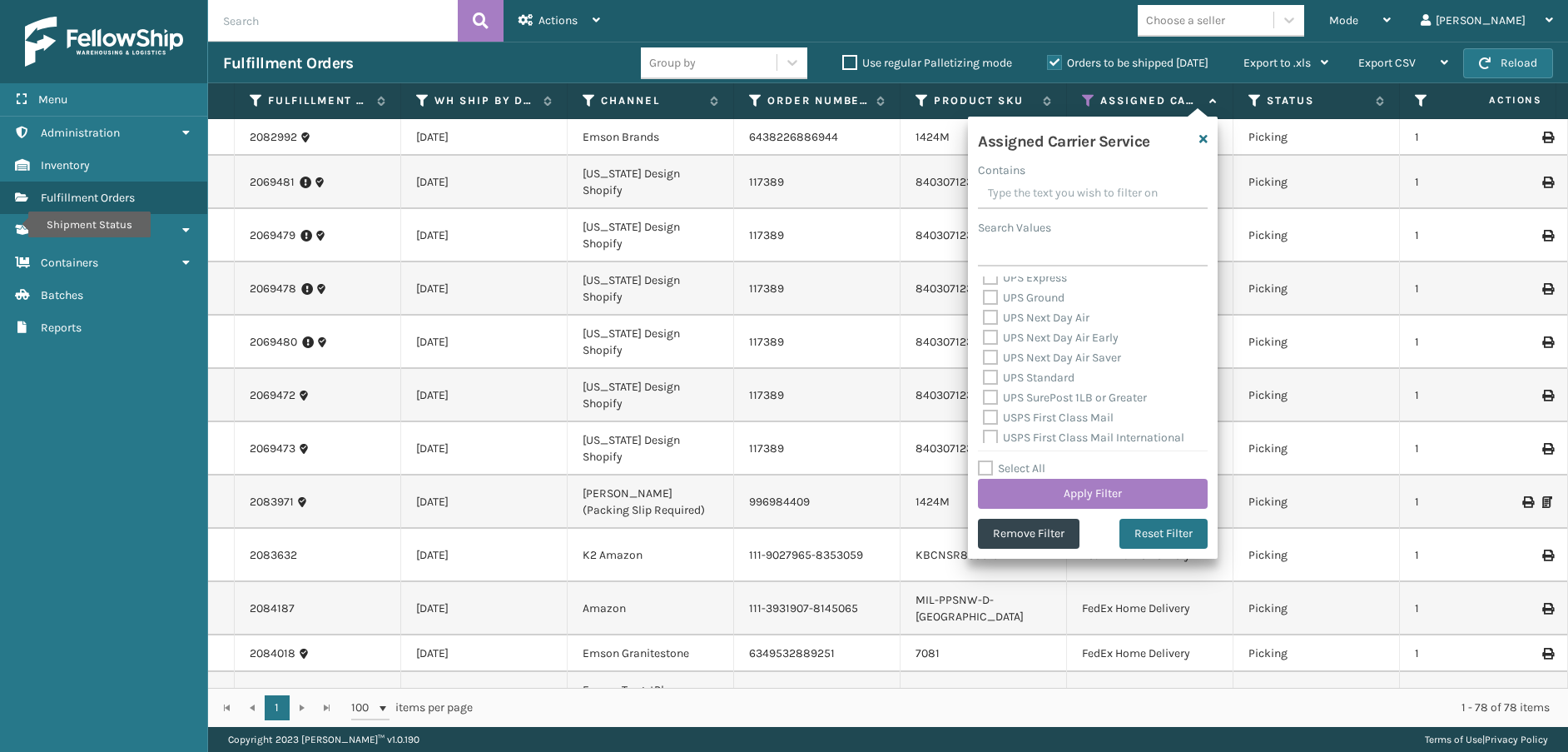
scroll to position [416, 0]
click at [986, 469] on label "Select All" at bounding box center [1011, 468] width 67 height 14
click at [986, 460] on input "Select All" at bounding box center [1103, 460] width 250 height 2
checkbox input "true"
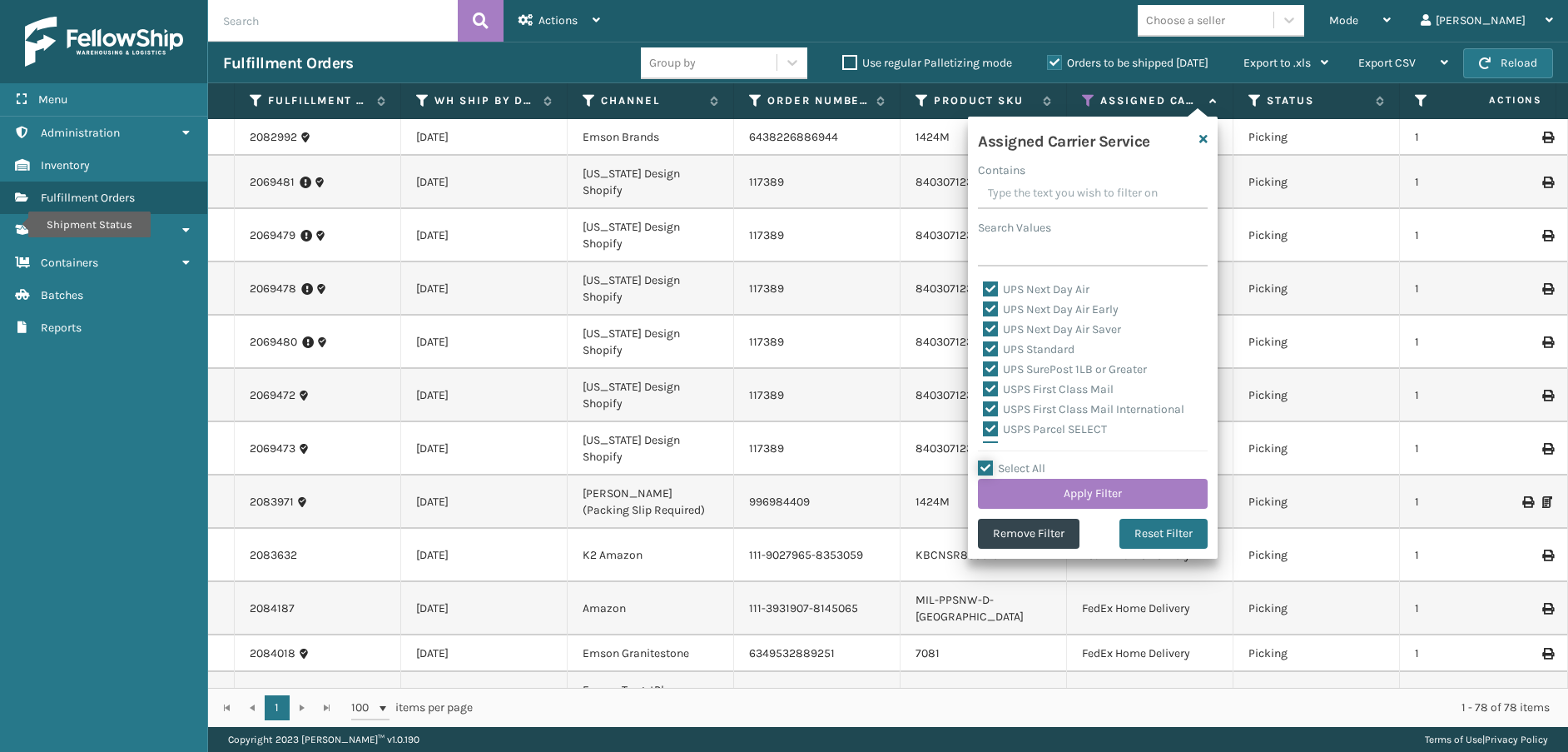
checkbox input "true"
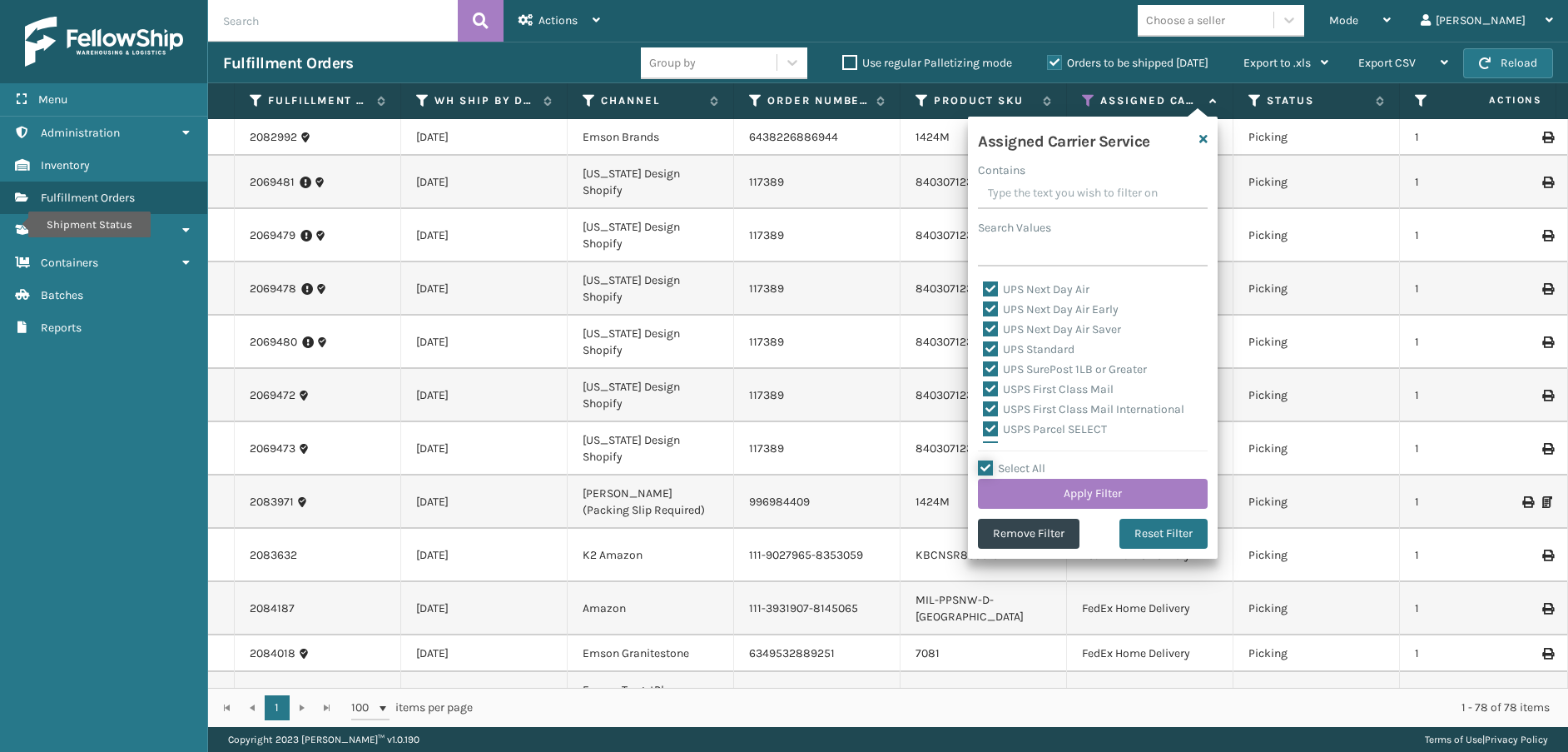
checkbox input "true"
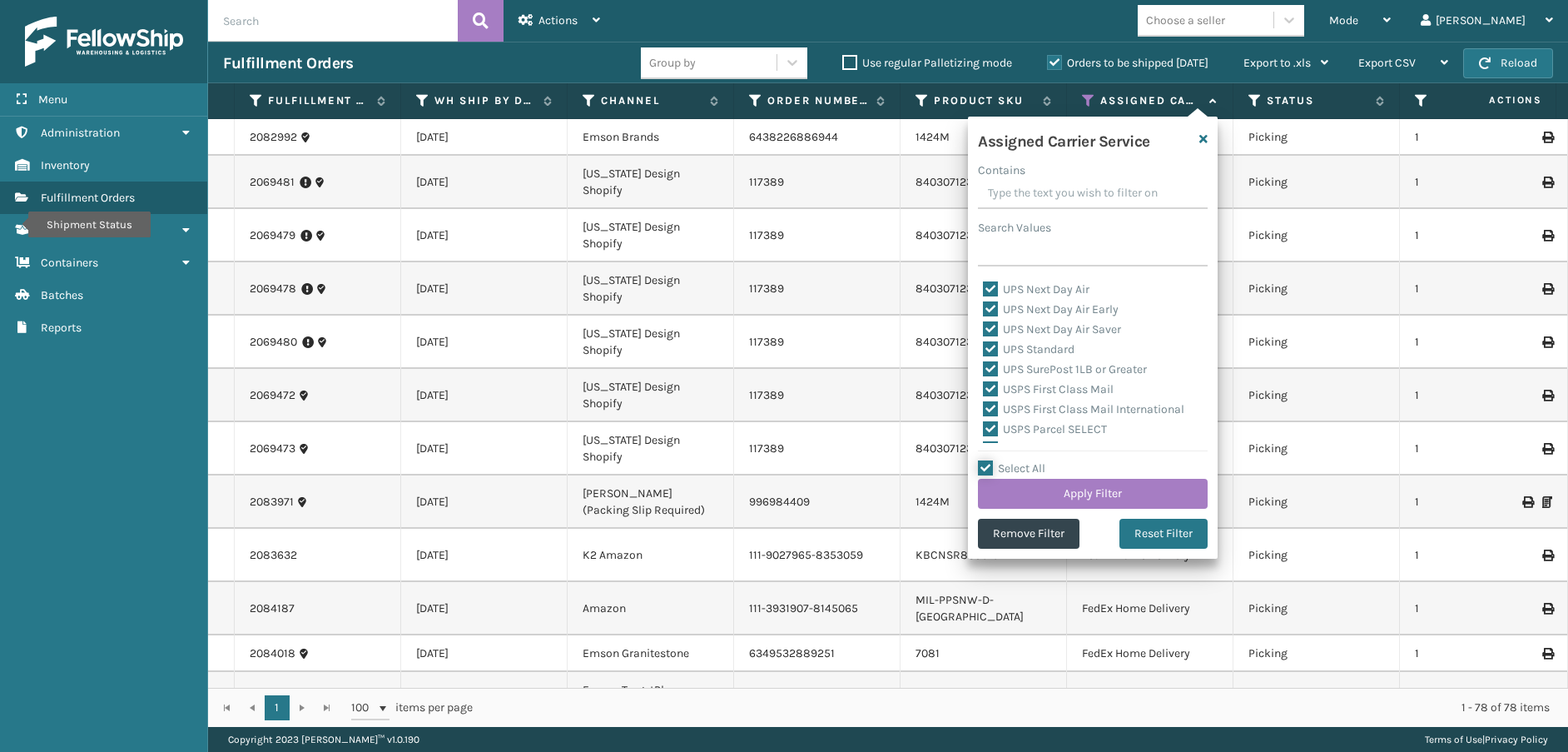
checkbox input "true"
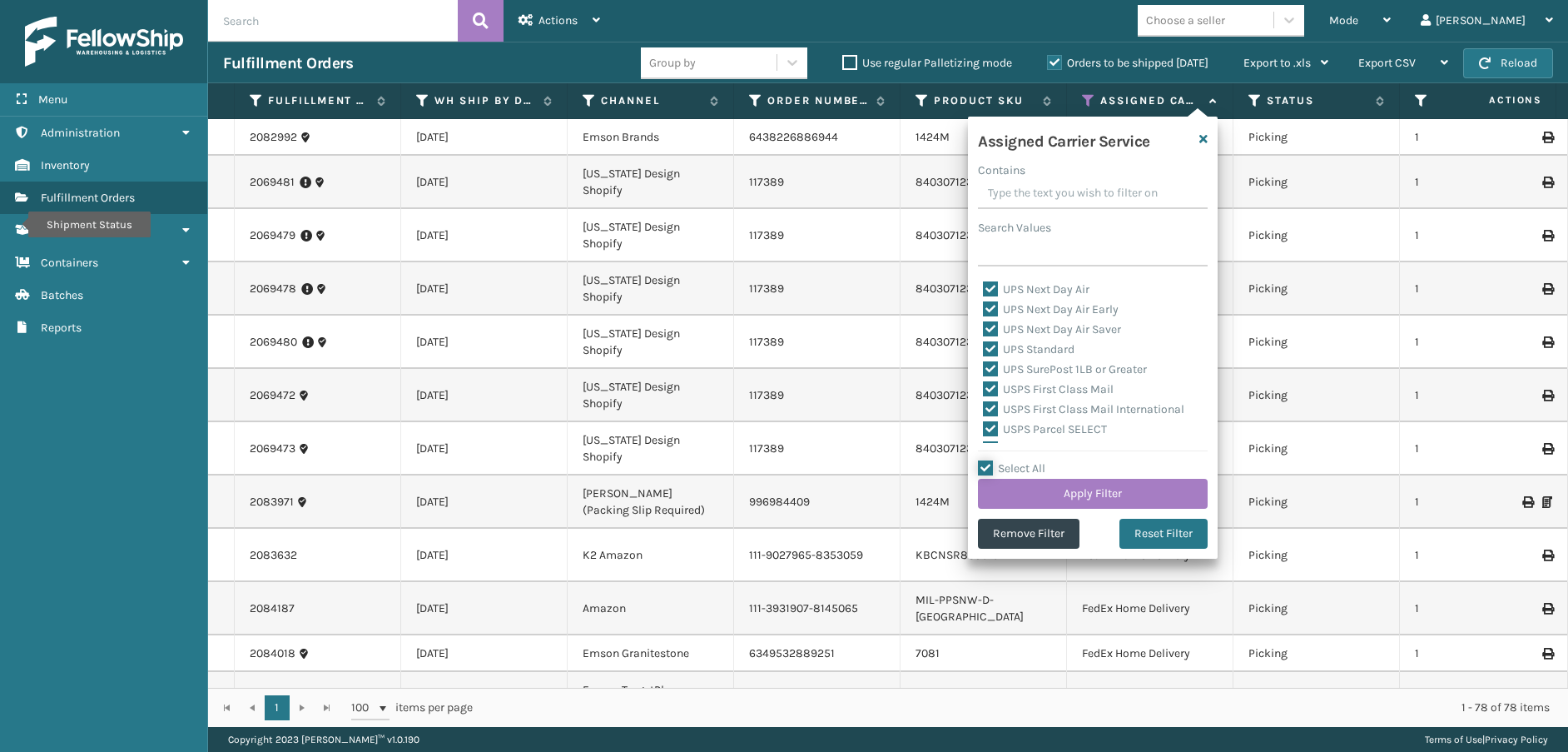
checkbox input "true"
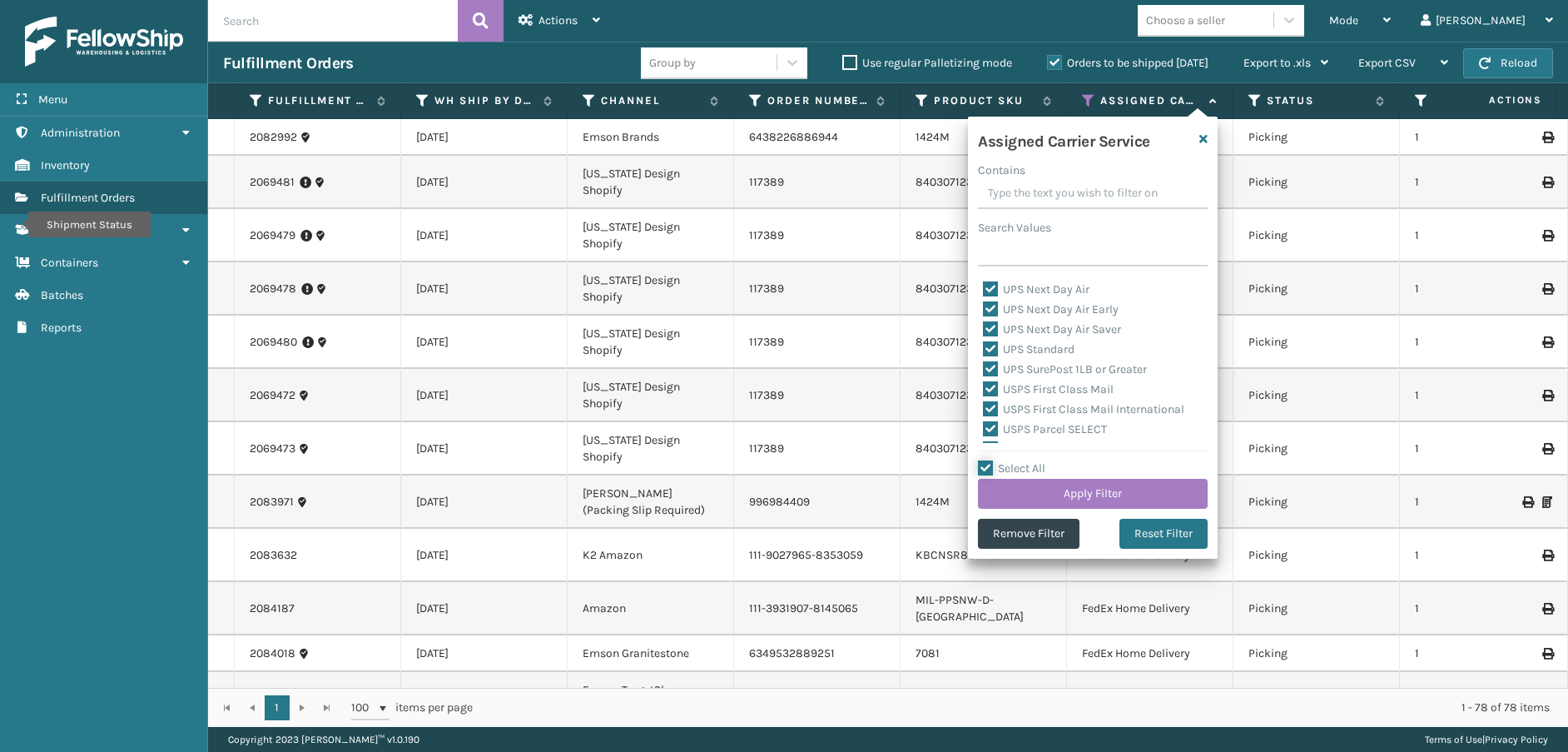
checkbox input "true"
click at [991, 358] on label "LTL" at bounding box center [1000, 359] width 37 height 14
click at [983, 358] on input "LTL" at bounding box center [982, 355] width 1 height 11
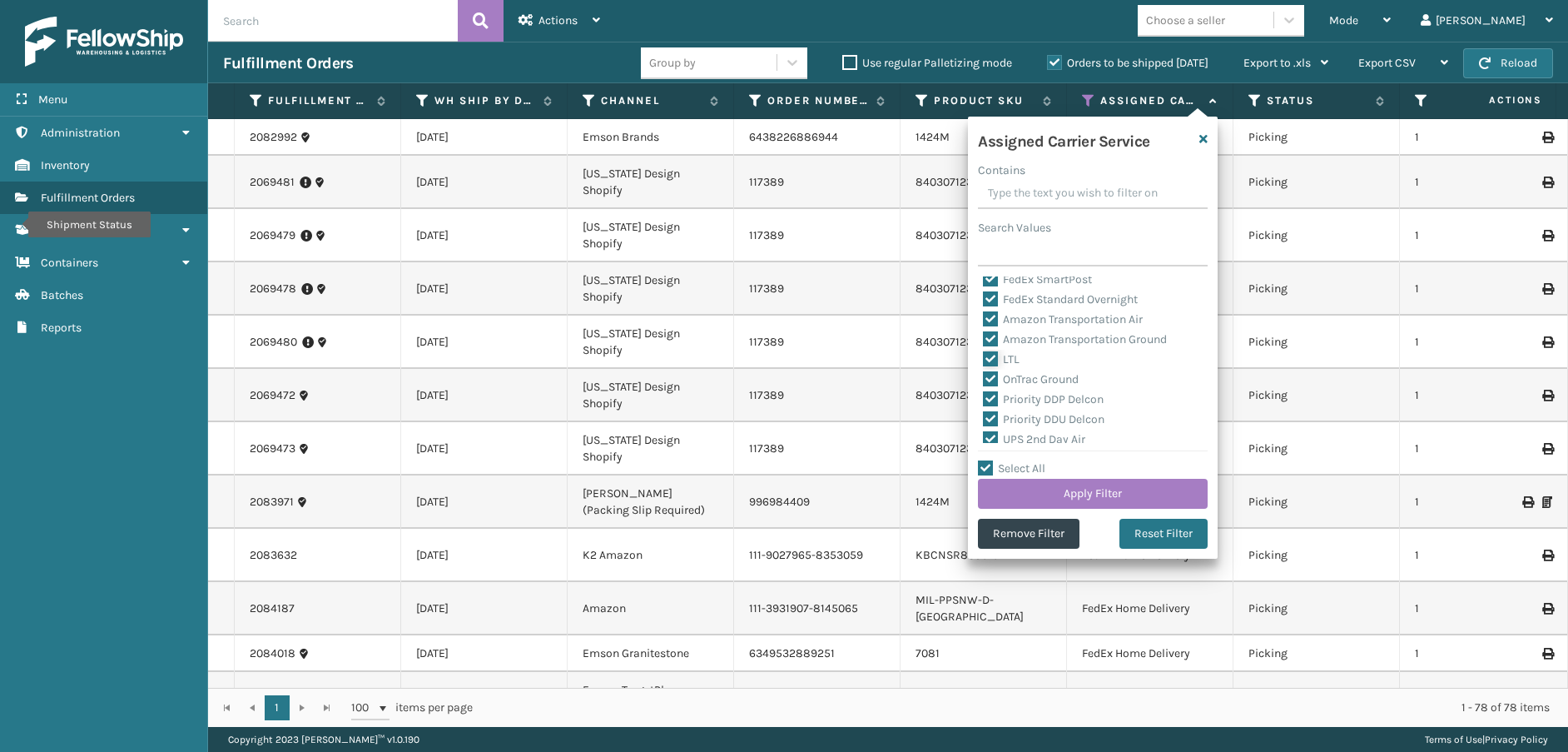
checkbox input "false"
click at [1040, 498] on button "Apply Filter" at bounding box center [1093, 493] width 230 height 30
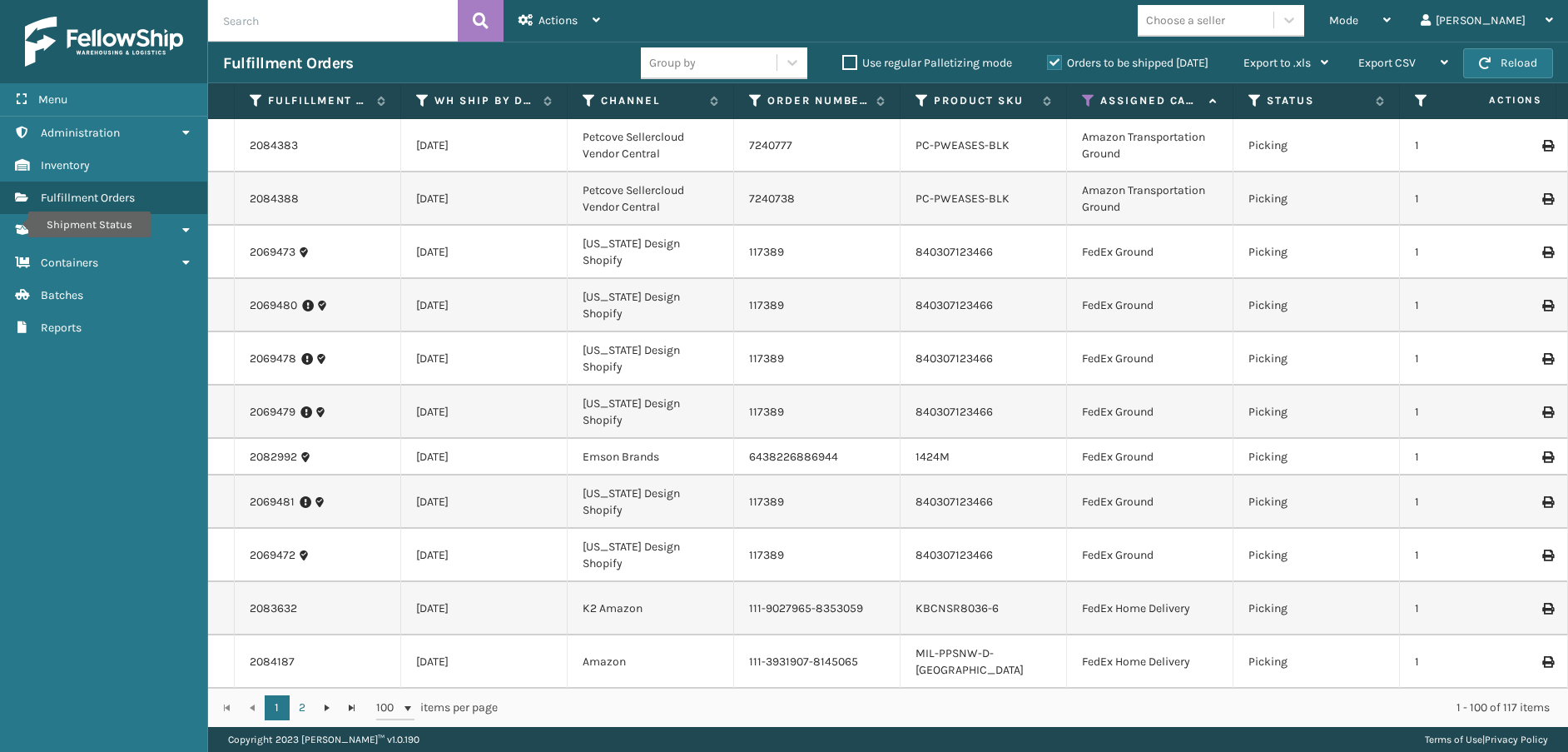
click at [1273, 21] on div "Choose a seller" at bounding box center [1205, 20] width 136 height 28
type input "sleep"
click at [1271, 66] on div "SleepGeekz" at bounding box center [1220, 62] width 166 height 31
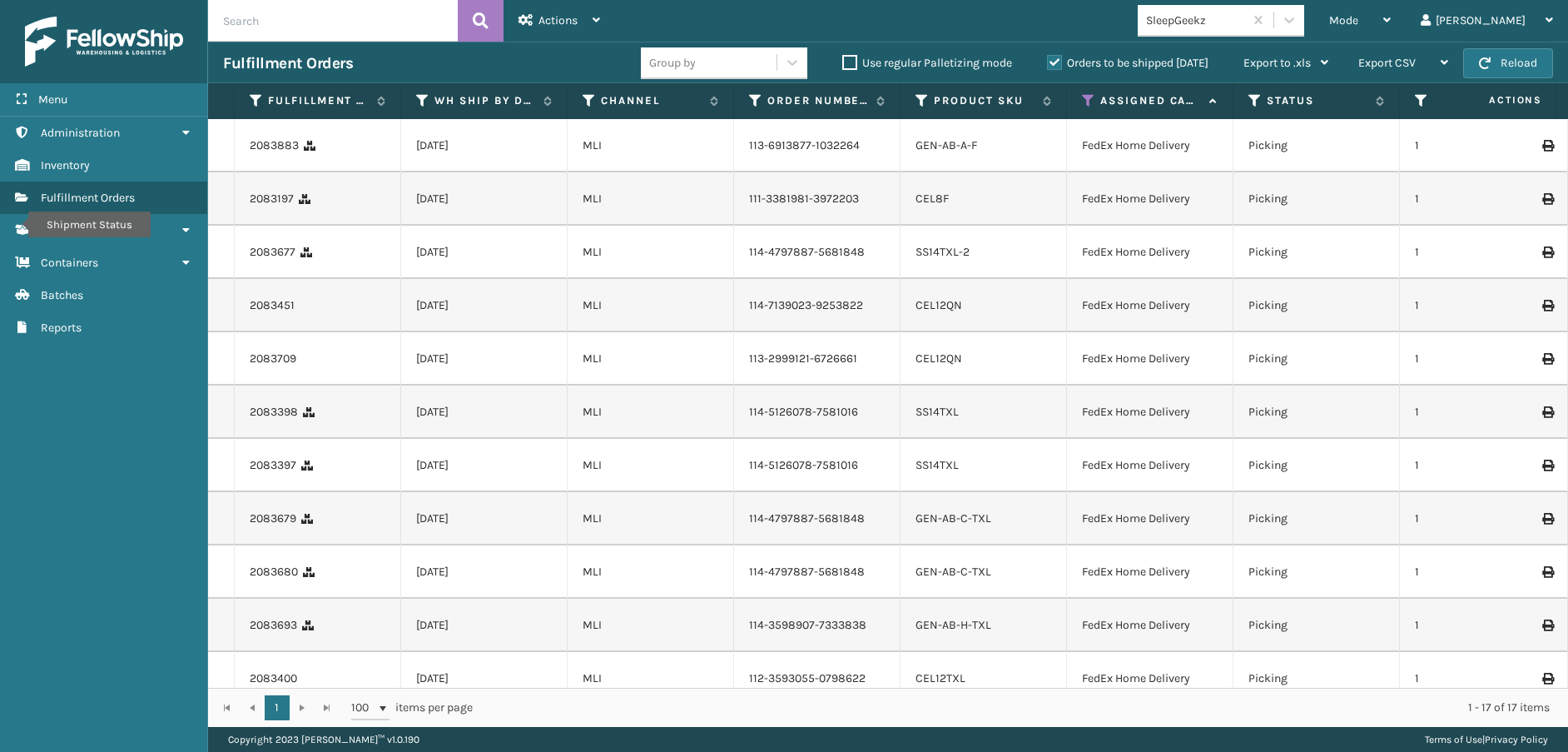
click at [1110, 35] on div "Mode Regular Mode Picking Mode Labeling Mode Exit Scan Mode SleepGeekz [PERSON_…" at bounding box center [1091, 21] width 953 height 41
